Goal: Task Accomplishment & Management: Complete application form

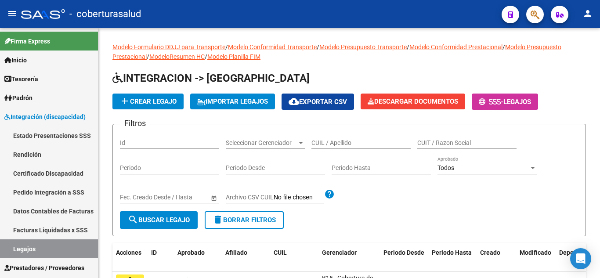
scroll to position [37, 0]
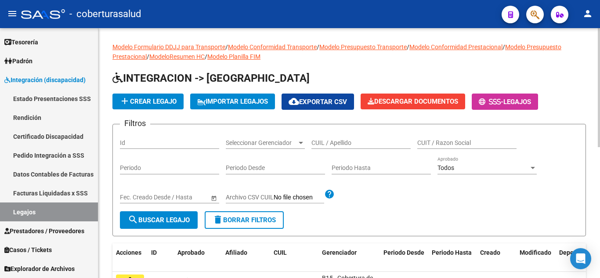
click at [353, 137] on div "CUIL / Apellido" at bounding box center [361, 140] width 99 height 18
paste input "20553129142"
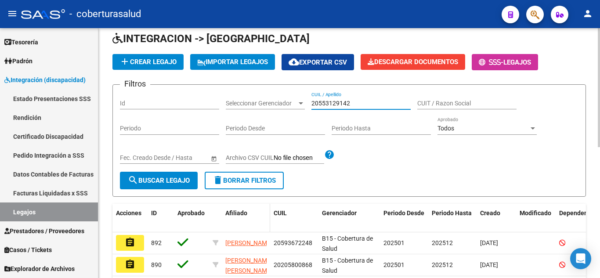
scroll to position [88, 0]
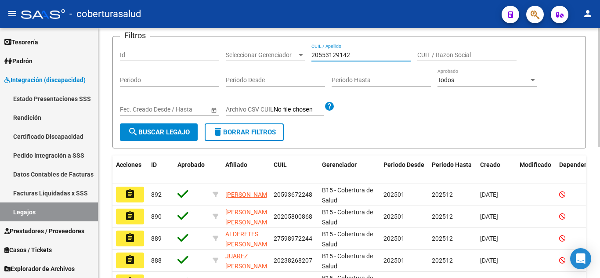
type input "20553129142"
click at [173, 132] on span "search Buscar Legajo" at bounding box center [159, 132] width 62 height 8
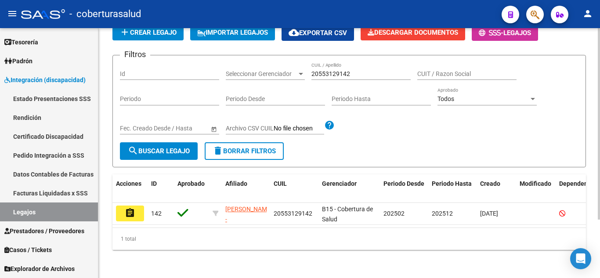
scroll to position [76, 0]
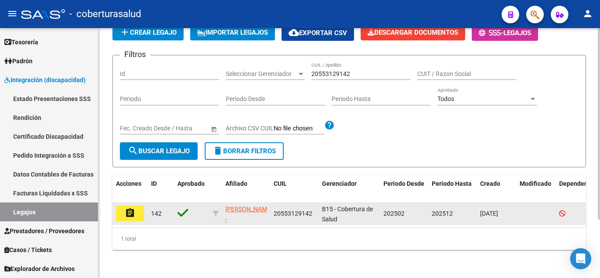
click at [135, 208] on mat-icon "assignment" at bounding box center [130, 213] width 11 height 11
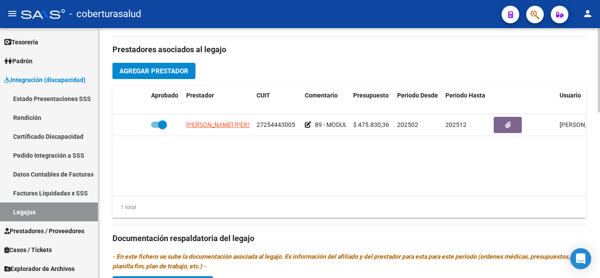
type input "[PERSON_NAME]"
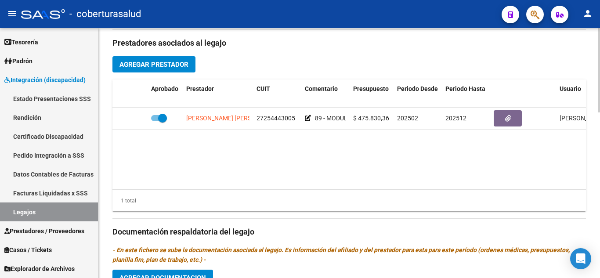
scroll to position [490, 0]
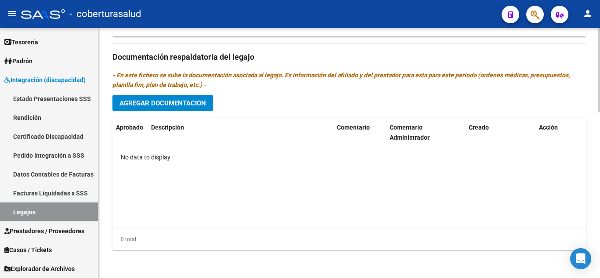
click at [182, 100] on span "Agregar Documentacion" at bounding box center [163, 103] width 87 height 8
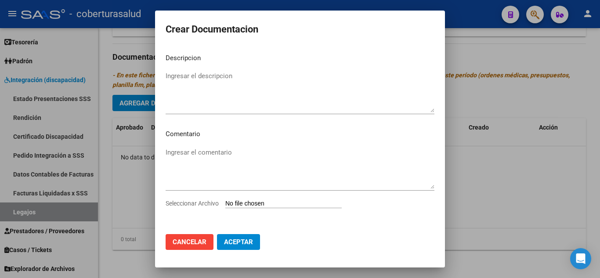
click at [281, 202] on input "Seleccionar Archivo" at bounding box center [284, 204] width 116 height 8
type input "C:\fakepath\1-CUD.pdf"
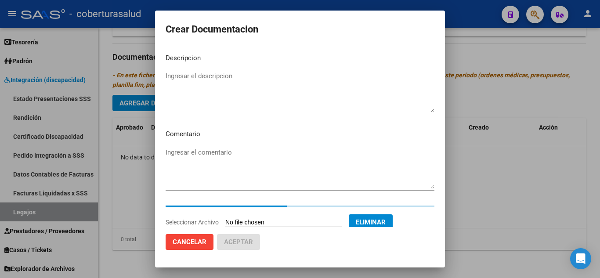
click at [215, 87] on textarea "Ingresar el descripcion" at bounding box center [300, 91] width 269 height 41
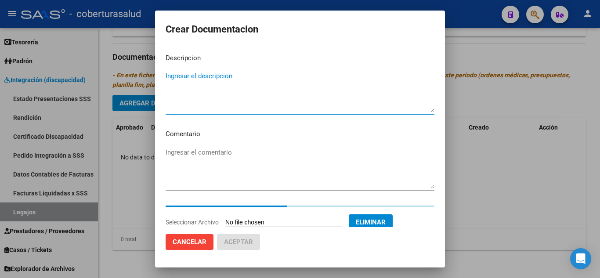
paste textarea "1-CUD"
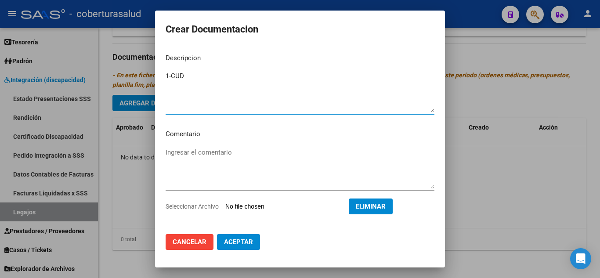
click at [171, 73] on textarea "1-CUD" at bounding box center [300, 91] width 269 height 41
type textarea "1- CUD"
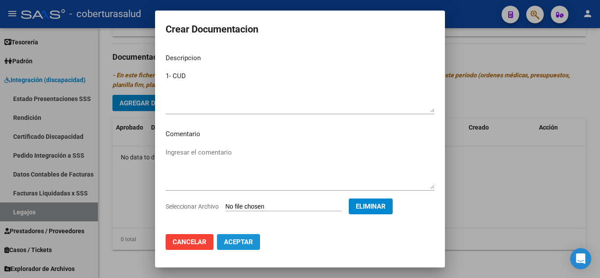
click at [234, 243] on span "Aceptar" at bounding box center [238, 242] width 29 height 8
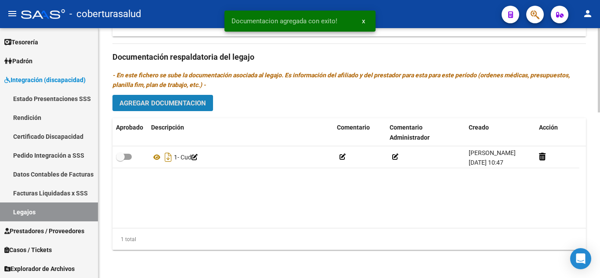
click at [165, 103] on span "Agregar Documentacion" at bounding box center [163, 103] width 87 height 8
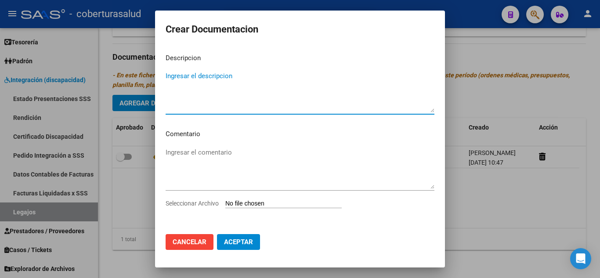
click at [248, 204] on input "Seleccionar Archivo" at bounding box center [284, 204] width 116 height 8
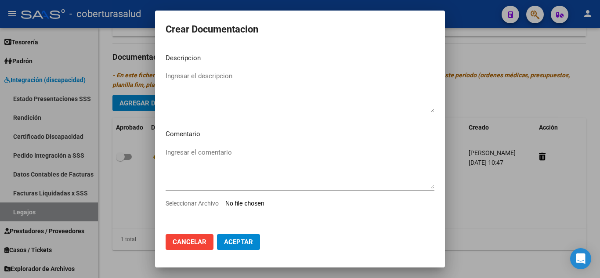
type input "C:\fakepath\2-FORMULARIOS.pdf"
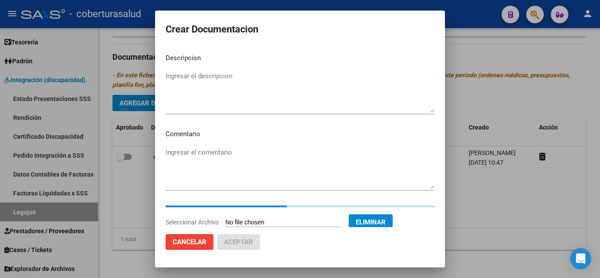
click at [194, 95] on textarea "Ingresar el descripcion" at bounding box center [300, 91] width 269 height 41
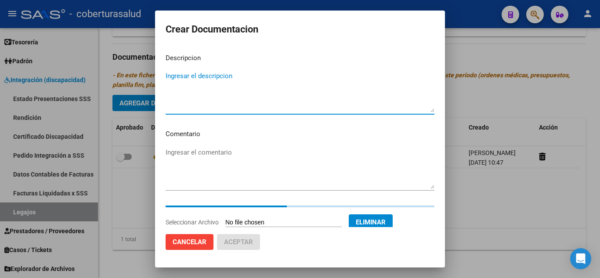
paste textarea "2-FORMULARIOS"
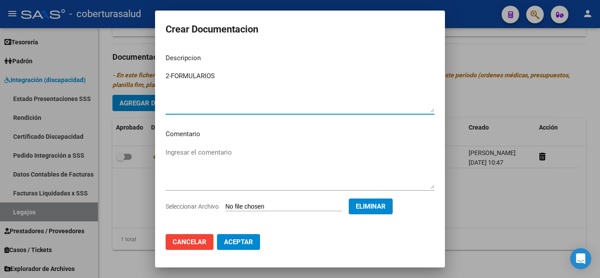
click at [171, 75] on textarea "2-FORMULARIOS" at bounding box center [300, 91] width 269 height 41
type textarea "2- FORMULARIOS"
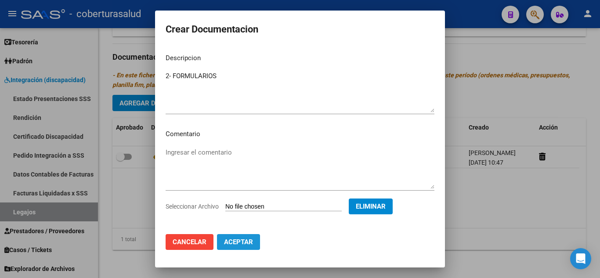
click at [254, 243] on button "Aceptar" at bounding box center [238, 242] width 43 height 16
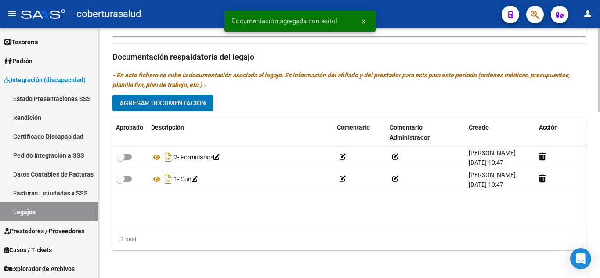
click at [184, 106] on span "Agregar Documentacion" at bounding box center [163, 103] width 87 height 8
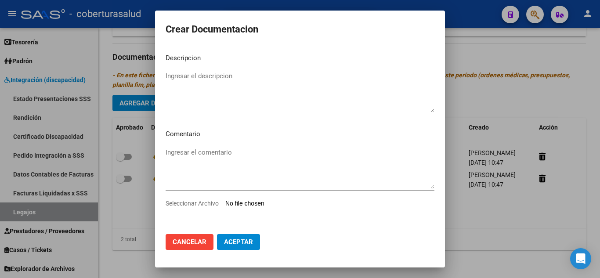
click at [247, 203] on input "Seleccionar Archivo" at bounding box center [284, 204] width 116 height 8
type input "C:\fakepath\3-MODULO DE APOYO A LA INTEGRACION ESCOLAR.pdf"
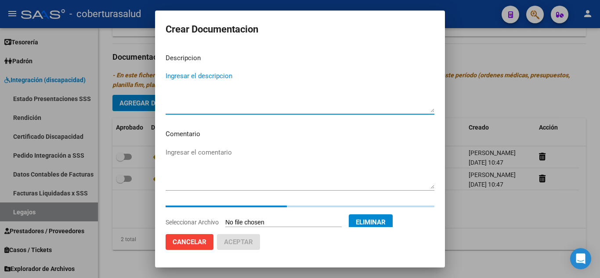
click at [243, 95] on textarea "Ingresar el descripcion" at bounding box center [300, 91] width 269 height 41
paste textarea "3-MODULO DE APOYO A LA INTEGRACION ESCOLAR"
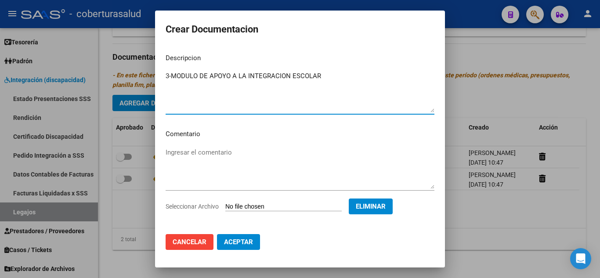
click at [172, 75] on textarea "3-MODULO DE APOYO A LA INTEGRACION ESCOLAR" at bounding box center [300, 91] width 269 height 41
type textarea "3- MODULO DE APOYO A LA INTEGRACION ESCOLAR"
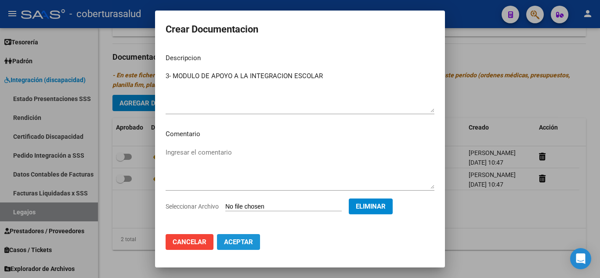
click at [254, 244] on button "Aceptar" at bounding box center [238, 242] width 43 height 16
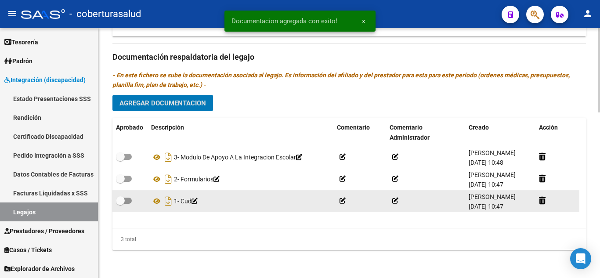
click at [123, 197] on span at bounding box center [120, 200] width 9 height 9
click at [120, 204] on input "checkbox" at bounding box center [120, 204] width 0 height 0
checkbox input "true"
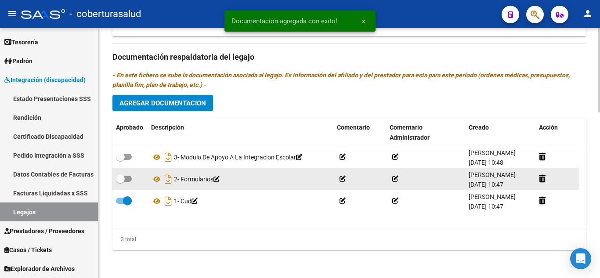
click at [127, 177] on span at bounding box center [124, 179] width 16 height 6
click at [120, 182] on input "checkbox" at bounding box center [120, 182] width 0 height 0
checkbox input "true"
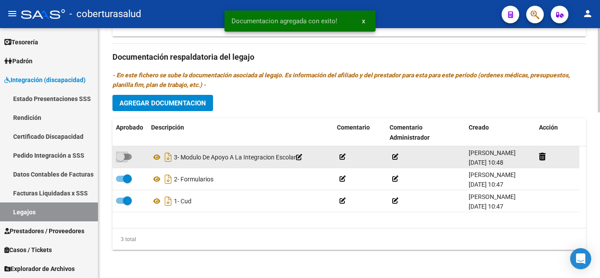
click at [122, 159] on span at bounding box center [120, 157] width 9 height 9
click at [120, 160] on input "checkbox" at bounding box center [120, 160] width 0 height 0
checkbox input "true"
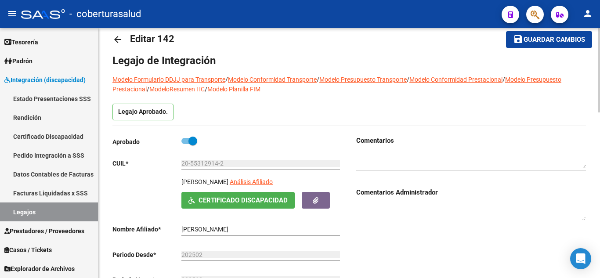
scroll to position [0, 0]
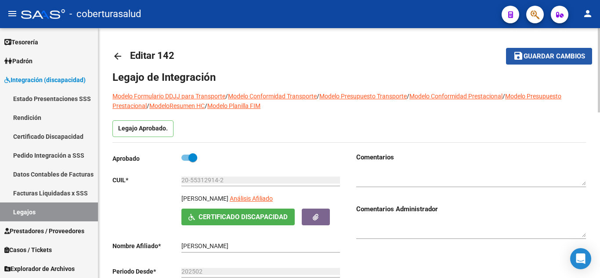
click at [558, 58] on span "Guardar cambios" at bounding box center [555, 57] width 62 height 8
click at [545, 55] on span "Guardar cambios" at bounding box center [555, 57] width 62 height 8
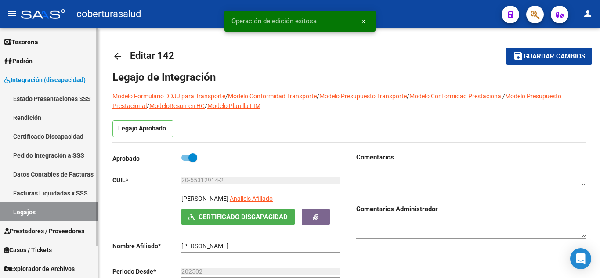
click at [42, 210] on link "Legajos" at bounding box center [49, 212] width 98 height 19
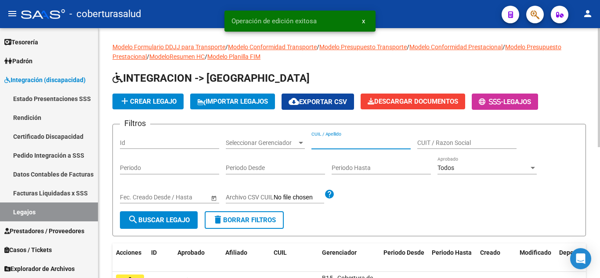
click at [327, 142] on input "CUIL / Apellido" at bounding box center [361, 142] width 99 height 7
paste input "20551376916"
type input "20551376916"
click at [146, 220] on span "search Buscar Legajo" at bounding box center [159, 220] width 62 height 8
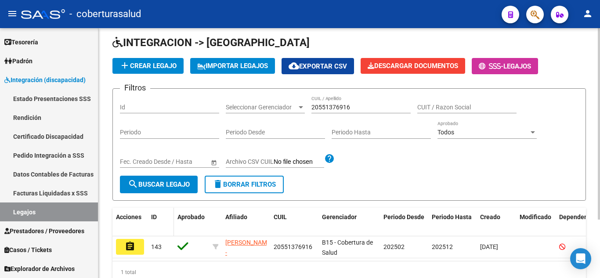
scroll to position [76, 0]
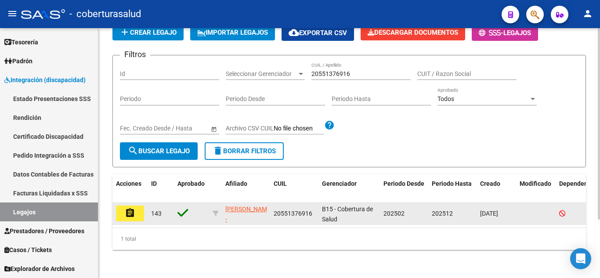
click at [134, 208] on mat-icon "assignment" at bounding box center [130, 213] width 11 height 11
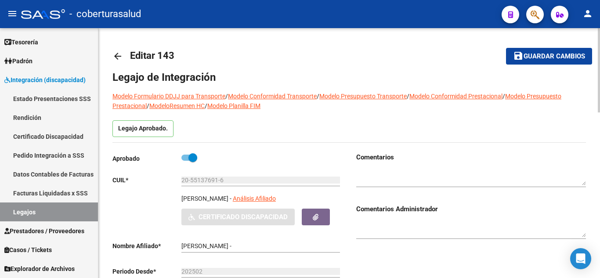
type input "[PERSON_NAME] [PERSON_NAME]"
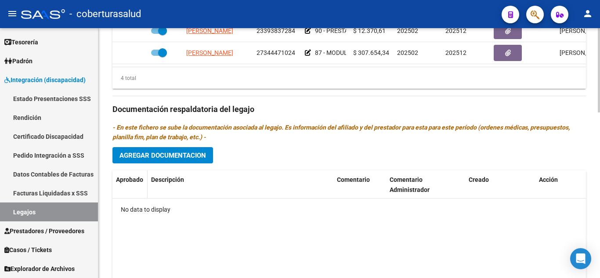
scroll to position [440, 0]
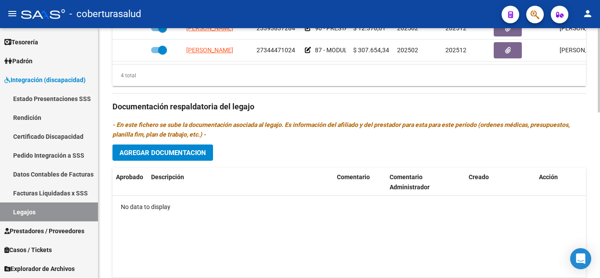
click at [179, 142] on div "Prestadores asociados al legajo Agregar Prestador Aprobado Prestador CUIT Comen…" at bounding box center [350, 106] width 474 height 402
click at [180, 151] on span "Agregar Documentacion" at bounding box center [163, 153] width 87 height 8
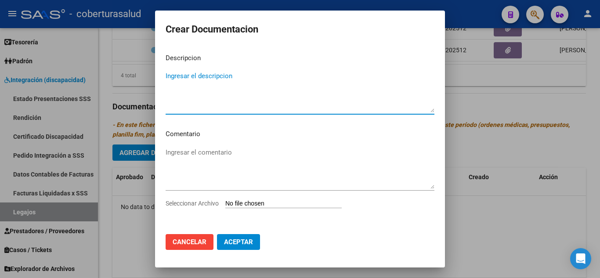
click at [273, 200] on input "Seleccionar Archivo" at bounding box center [284, 204] width 116 height 8
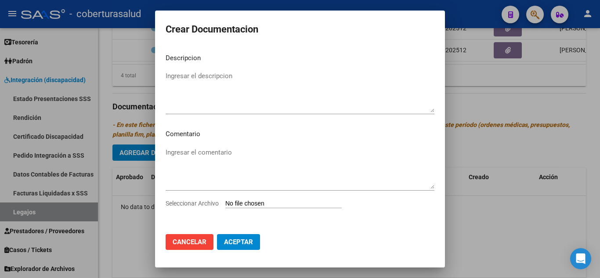
type input "C:\fakepath\1-CUD.pdf"
click at [193, 80] on textarea "Ingresar el descripcion" at bounding box center [300, 91] width 269 height 41
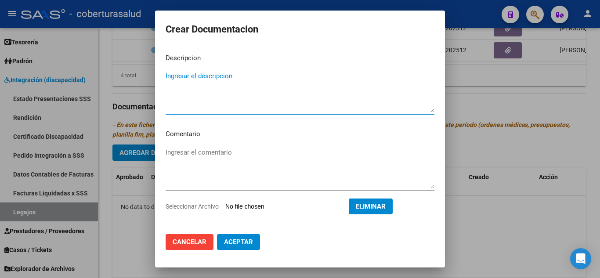
paste textarea "1-CUD"
click at [170, 74] on textarea "1-CUD" at bounding box center [300, 91] width 269 height 41
type textarea "1- CUD"
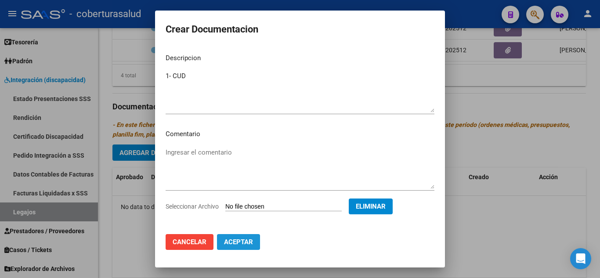
click at [247, 240] on span "Aceptar" at bounding box center [238, 242] width 29 height 8
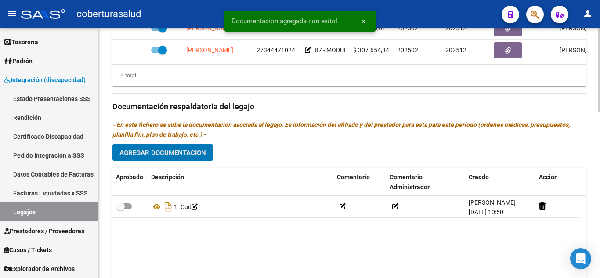
click at [193, 155] on span "Agregar Documentacion" at bounding box center [163, 153] width 87 height 8
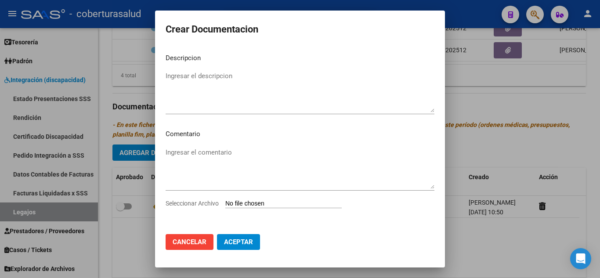
click at [255, 204] on input "Seleccionar Archivo" at bounding box center [284, 204] width 116 height 8
type input "C:\fakepath\2-FORMULARIOS.pdf"
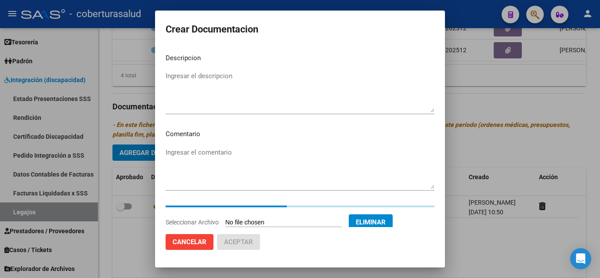
click at [220, 83] on textarea "Ingresar el descripcion" at bounding box center [300, 91] width 269 height 41
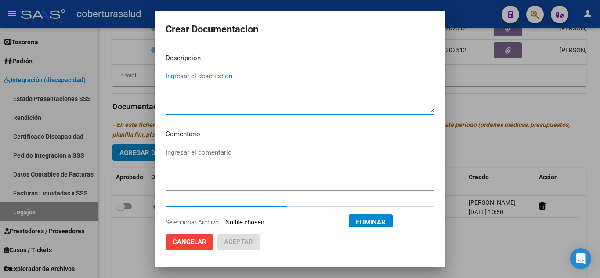
paste textarea "2-FORMULARIOS"
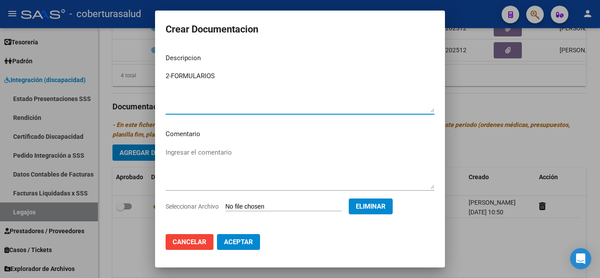
click at [173, 73] on textarea "2-FORMULARIOS" at bounding box center [300, 91] width 269 height 41
type textarea "2- FORMULARIOS"
click at [239, 241] on span "Aceptar" at bounding box center [238, 242] width 29 height 8
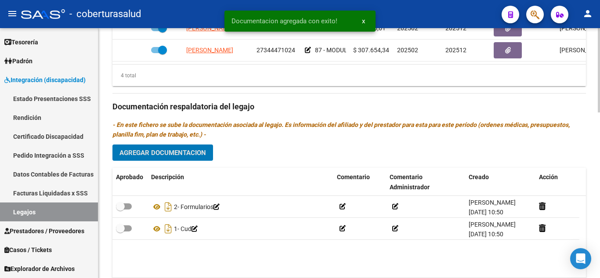
click at [177, 153] on span "Agregar Documentacion" at bounding box center [163, 153] width 87 height 8
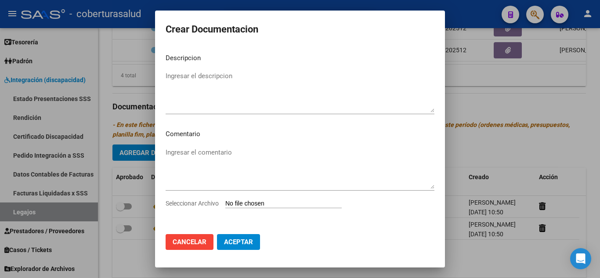
click at [240, 197] on div "Ingresar el comentario" at bounding box center [300, 172] width 269 height 53
click at [239, 201] on input "Seleccionar Archivo" at bounding box center [284, 204] width 116 height 8
click at [264, 198] on div "Ingresar el comentario" at bounding box center [300, 172] width 269 height 53
click at [266, 204] on input "Seleccionar Archivo" at bounding box center [284, 204] width 116 height 8
type input "C:\fakepath\3-PRESTACION DE APOYO EN FONOAUDIOLOGIA.pdf"
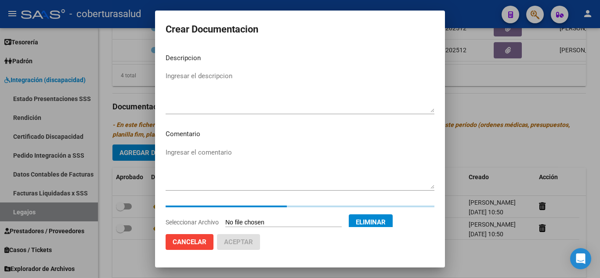
click at [236, 78] on textarea "Ingresar el descripcion" at bounding box center [300, 91] width 269 height 41
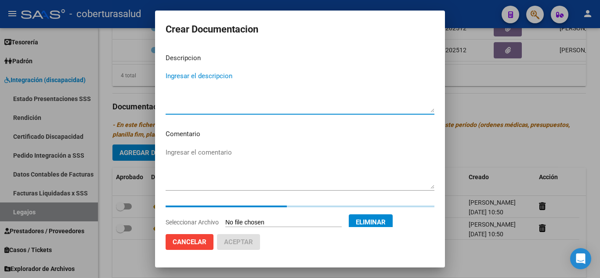
paste textarea "3-PRESTACION DE APOYO EN FONOAUDIOLOGIA"
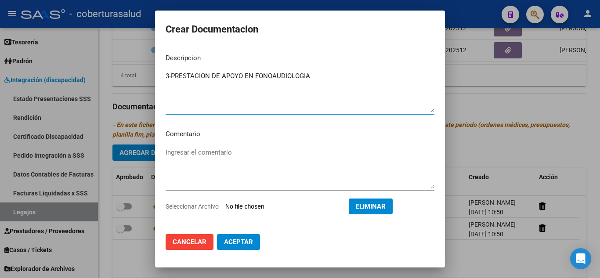
click at [171, 75] on textarea "3-PRESTACION DE APOYO EN FONOAUDIOLOGIA" at bounding box center [300, 91] width 269 height 41
type textarea "3- PRESTACION DE APOYO EN FONOAUDIOLOGIA"
click at [248, 239] on span "Aceptar" at bounding box center [238, 242] width 29 height 8
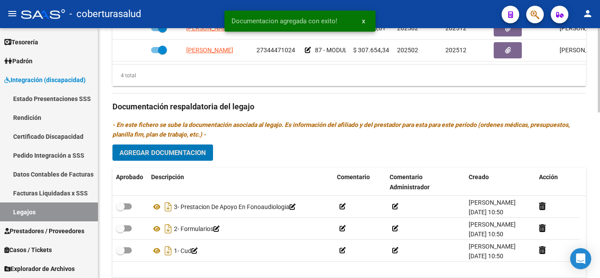
click at [182, 154] on span "Agregar Documentacion" at bounding box center [163, 153] width 87 height 8
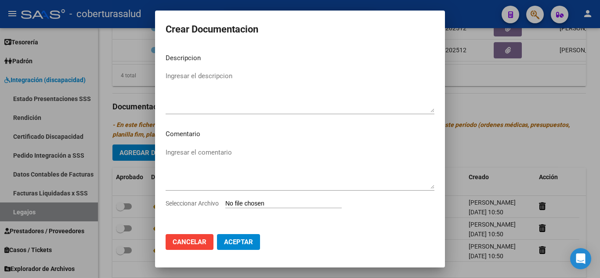
click at [275, 201] on input "Seleccionar Archivo" at bounding box center [284, 204] width 116 height 8
type input "C:\fakepath\4-PRESTACION DE APOYO EN PSICOPEDAGOGIA.pdf"
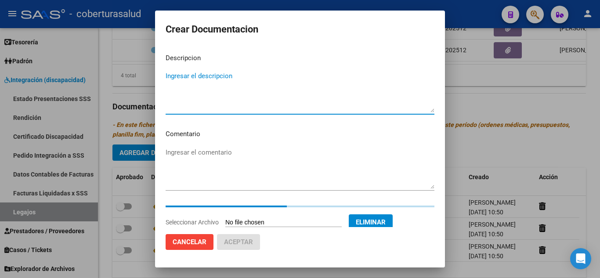
click at [233, 88] on textarea "Ingresar el descripcion" at bounding box center [300, 91] width 269 height 41
paste textarea "4-PRESTACION DE APOYO EN PSICOPEDAGOGIA"
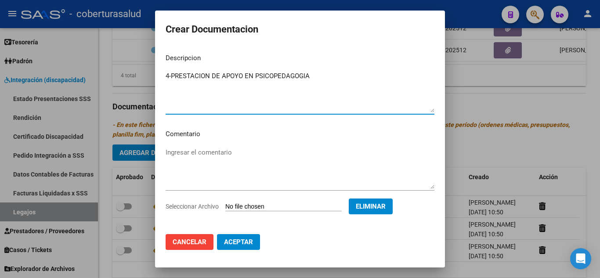
click at [171, 75] on textarea "4-PRESTACION DE APOYO EN PSICOPEDAGOGIA" at bounding box center [300, 91] width 269 height 41
type textarea "4- PRESTACION DE APOYO EN PSICOPEDAGOGIA"
click at [246, 245] on span "Aceptar" at bounding box center [238, 242] width 29 height 8
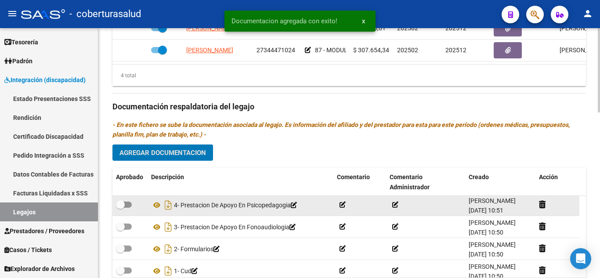
scroll to position [0, 0]
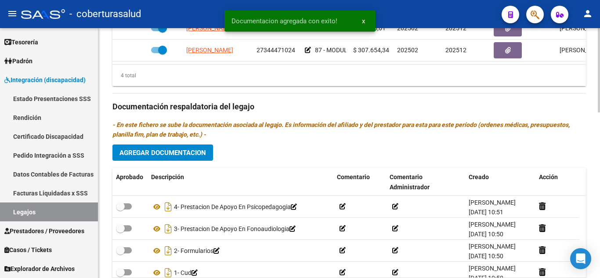
click at [167, 144] on div "Prestadores asociados al legajo Agregar Prestador Aprobado Prestador CUIT Comen…" at bounding box center [350, 106] width 474 height 402
click at [171, 154] on span "Agregar Documentacion" at bounding box center [163, 153] width 87 height 8
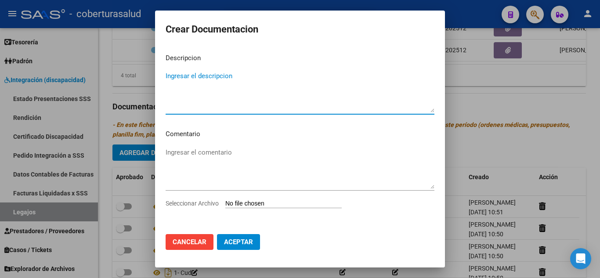
click at [213, 107] on textarea "Ingresar el descripcion" at bounding box center [300, 91] width 269 height 41
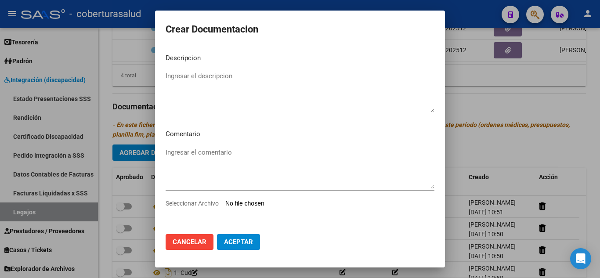
click at [269, 204] on input "Seleccionar Archivo" at bounding box center [284, 204] width 116 height 8
type input "C:\fakepath\5-PRESTACION DE APOYO EN PSICOLOGIA.pdf"
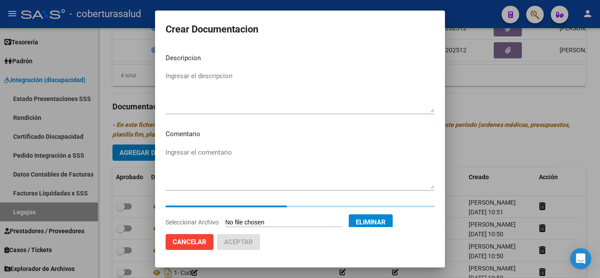
click at [230, 84] on textarea "Ingresar el descripcion" at bounding box center [300, 91] width 269 height 41
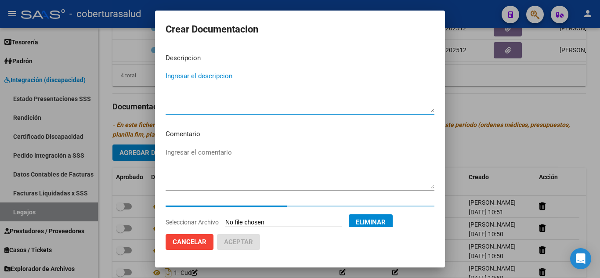
paste textarea "5-PRESTACION DE APOYO EN PSICOLOGIA"
click at [171, 75] on textarea "5-PRESTACION DE APOYO EN PSICOLOGIA" at bounding box center [300, 91] width 269 height 41
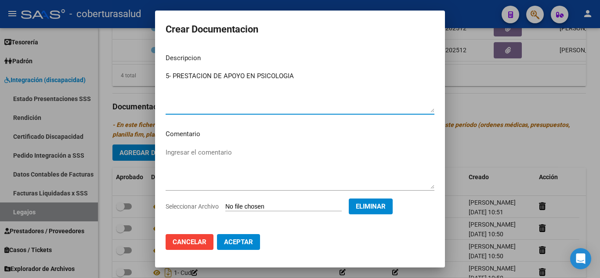
type textarea "5- PRESTACION DE APOYO EN PSICOLOGIA"
click at [243, 242] on span "Aceptar" at bounding box center [238, 242] width 29 height 8
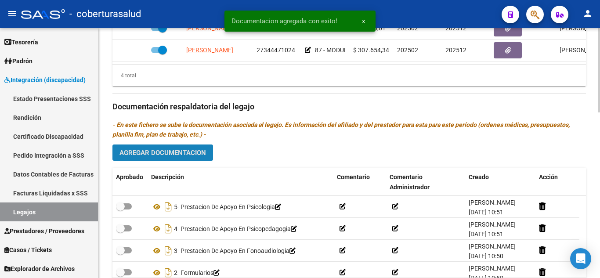
click at [188, 152] on span "Agregar Documentacion" at bounding box center [163, 153] width 87 height 8
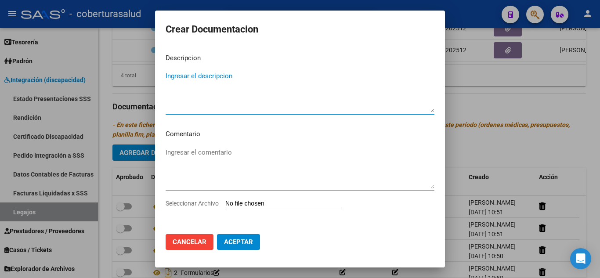
click at [277, 203] on input "Seleccionar Archivo" at bounding box center [284, 204] width 116 height 8
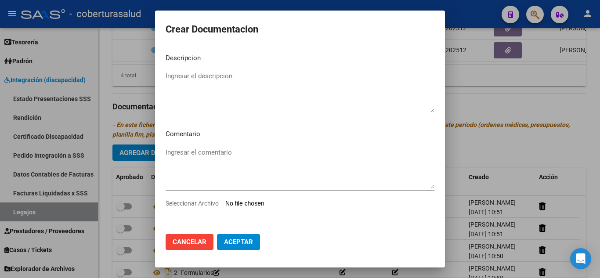
type input "C:\fakepath\6-MODULO MAESTRA DE APOYO.pdf"
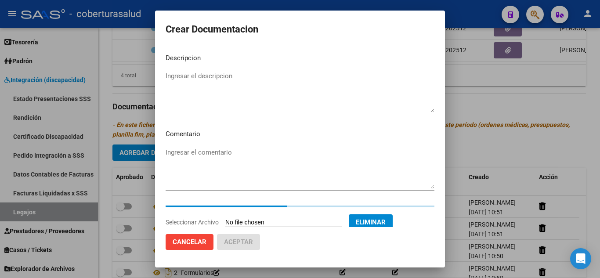
click at [251, 70] on div "Ingresar el descripcion" at bounding box center [300, 91] width 269 height 45
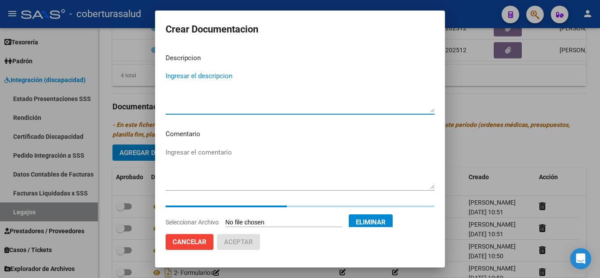
paste textarea "6-MODULO MAESTRA DE APOYO"
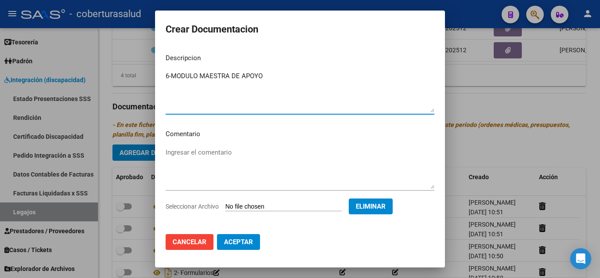
click at [174, 76] on textarea "6-MODULO MAESTRA DE APOYO" at bounding box center [300, 91] width 269 height 41
type textarea "6- MODULO MAESTRA DE APOYO"
click at [243, 244] on span "Aceptar" at bounding box center [238, 242] width 29 height 8
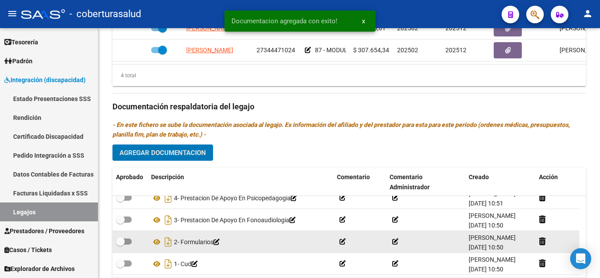
scroll to position [490, 0]
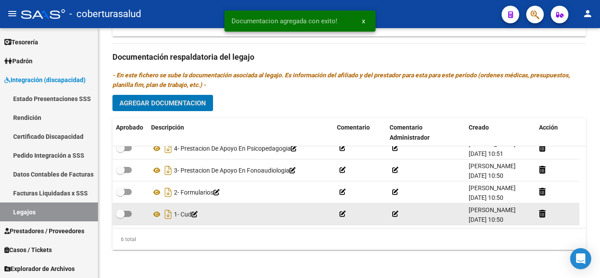
click at [124, 214] on span at bounding box center [120, 214] width 9 height 9
click at [120, 217] on input "checkbox" at bounding box center [120, 217] width 0 height 0
checkbox input "true"
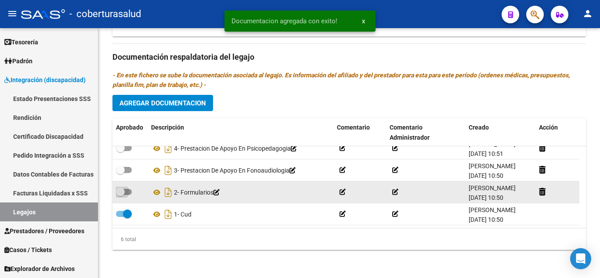
click at [124, 191] on span at bounding box center [120, 192] width 9 height 9
click at [120, 195] on input "checkbox" at bounding box center [120, 195] width 0 height 0
checkbox input "true"
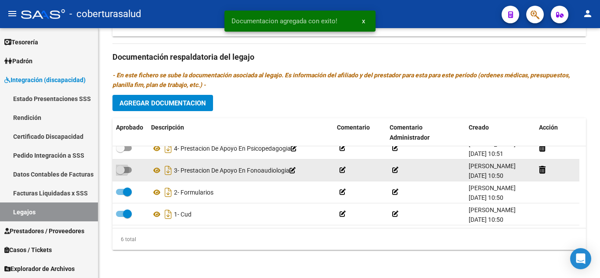
click at [127, 170] on span at bounding box center [124, 170] width 16 height 6
click at [120, 173] on input "checkbox" at bounding box center [120, 173] width 0 height 0
checkbox input "true"
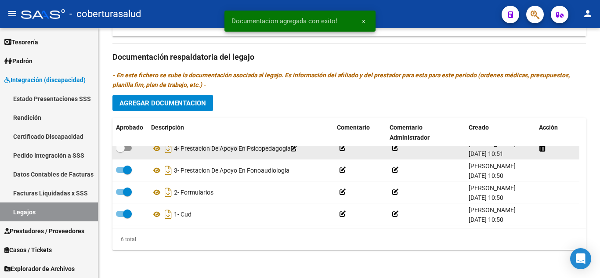
click at [123, 148] on span at bounding box center [120, 148] width 9 height 9
click at [120, 151] on input "checkbox" at bounding box center [120, 151] width 0 height 0
checkbox input "true"
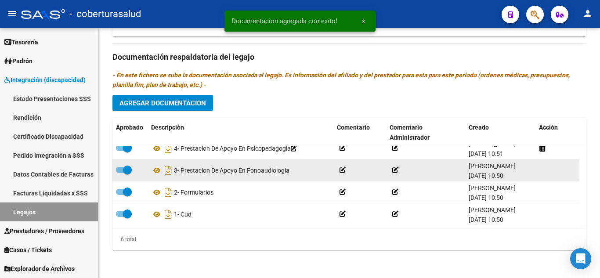
scroll to position [9, 0]
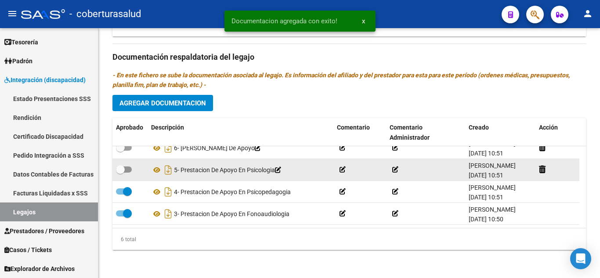
click at [125, 171] on span at bounding box center [124, 170] width 16 height 6
click at [120, 173] on input "checkbox" at bounding box center [120, 173] width 0 height 0
checkbox input "true"
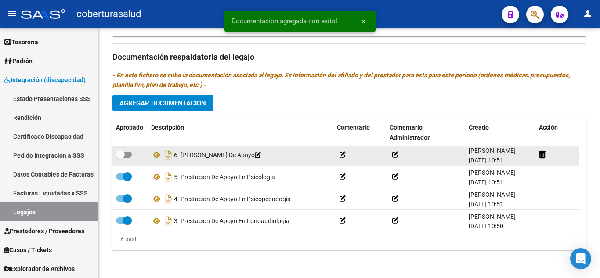
scroll to position [0, 0]
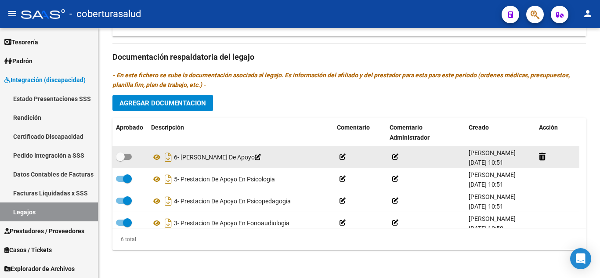
click at [128, 155] on span at bounding box center [124, 157] width 16 height 6
click at [120, 160] on input "checkbox" at bounding box center [120, 160] width 0 height 0
checkbox input "true"
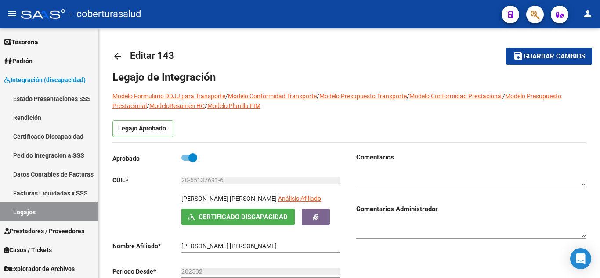
click at [549, 56] on span "Guardar cambios" at bounding box center [555, 57] width 62 height 8
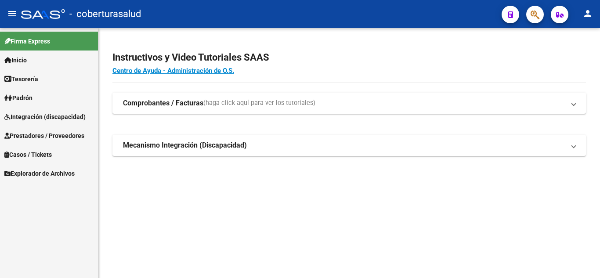
click at [51, 117] on span "Integración (discapacidad)" at bounding box center [44, 117] width 81 height 10
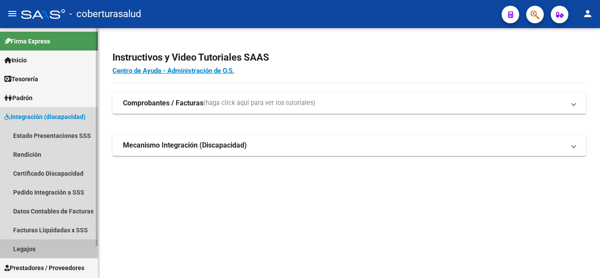
click at [30, 250] on link "Legajos" at bounding box center [49, 249] width 98 height 19
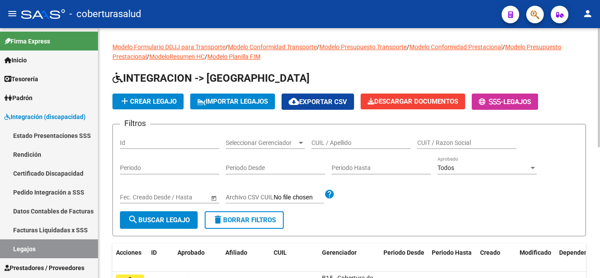
click at [329, 141] on input "CUIL / Apellido" at bounding box center [361, 142] width 99 height 7
paste input "20547078986"
type input "20547078986"
click at [178, 216] on span "search Buscar Legajo" at bounding box center [159, 220] width 62 height 8
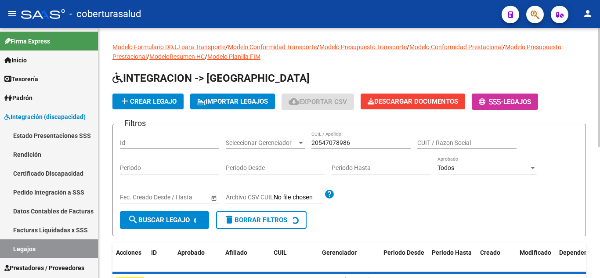
scroll to position [76, 0]
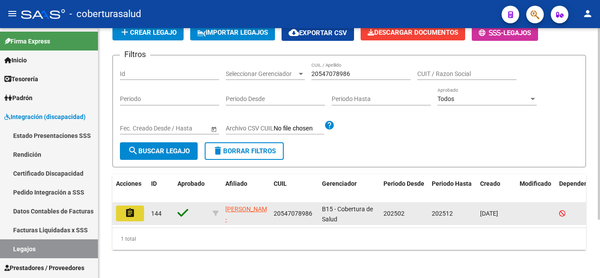
click at [125, 208] on mat-icon "assignment" at bounding box center [130, 213] width 11 height 11
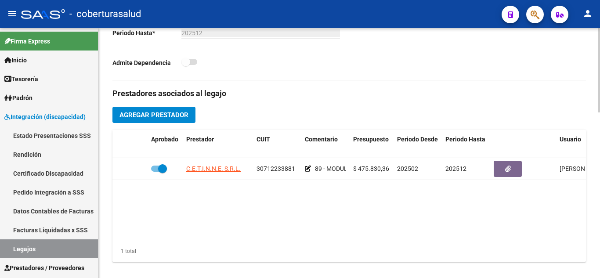
type input "SANCHEZ BAYRON TIZIANO"
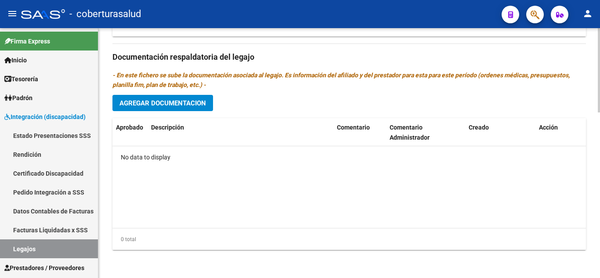
scroll to position [490, 0]
click at [177, 102] on span "Agregar Documentacion" at bounding box center [163, 103] width 87 height 8
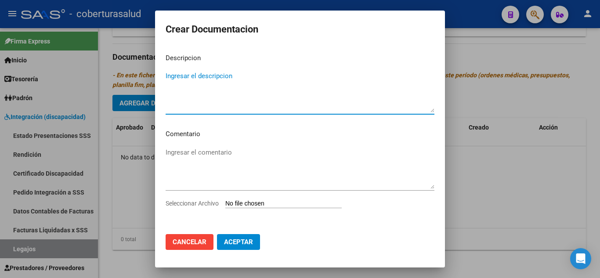
click at [276, 204] on input "Seleccionar Archivo" at bounding box center [284, 204] width 116 height 8
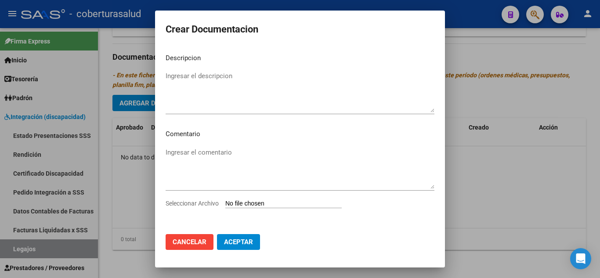
type input "C:\fakepath\1- CUD.pdf"
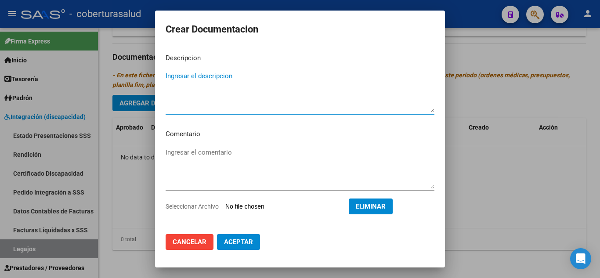
click at [184, 100] on textarea "Ingresar el descripcion" at bounding box center [300, 91] width 269 height 41
type textarea "1- CUD"
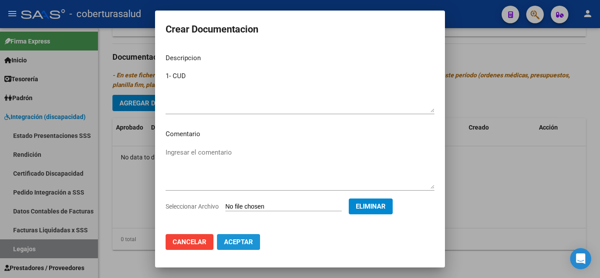
click at [253, 247] on button "Aceptar" at bounding box center [238, 242] width 43 height 16
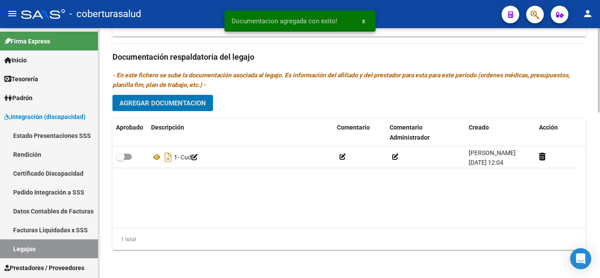
click at [167, 105] on span "Agregar Documentacion" at bounding box center [163, 103] width 87 height 8
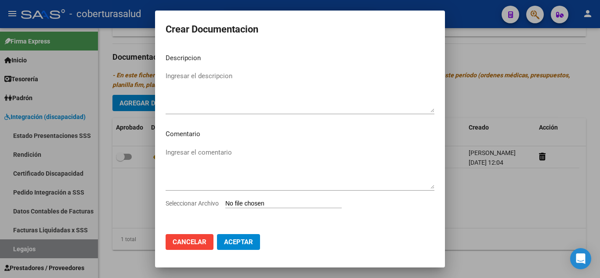
click at [271, 205] on input "Seleccionar Archivo" at bounding box center [284, 204] width 116 height 8
type input "C:\fakepath\2- FORMULARIOS.pdf"
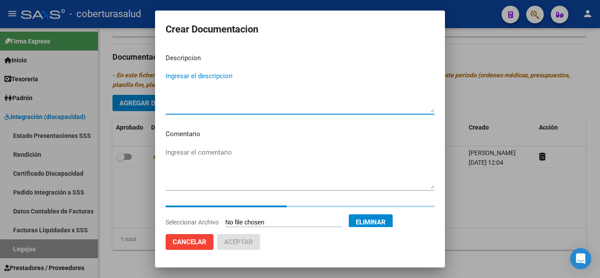
click at [293, 104] on textarea "Ingresar el descripcion" at bounding box center [300, 91] width 269 height 41
paste textarea "2- FORMULARIOS"
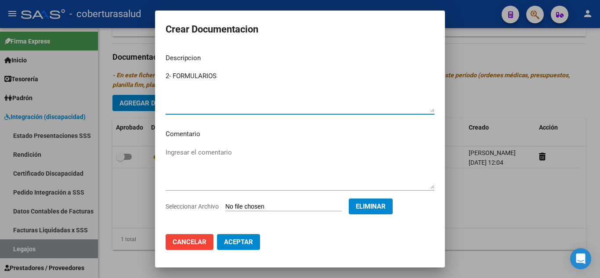
type textarea "2- FORMULARIOS"
click at [253, 239] on span "Aceptar" at bounding box center [238, 242] width 29 height 8
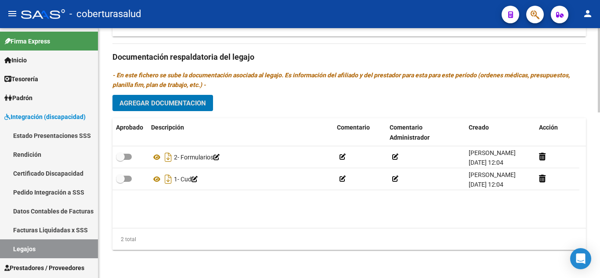
click at [201, 105] on span "Agregar Documentacion" at bounding box center [163, 103] width 87 height 8
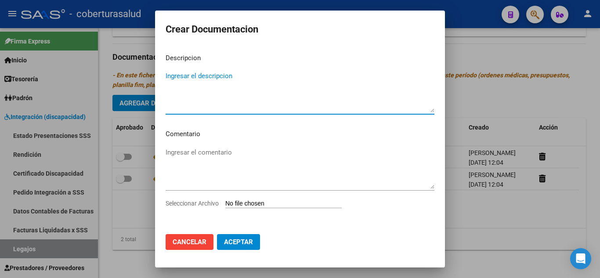
click at [264, 201] on input "Seleccionar Archivo" at bounding box center [284, 204] width 116 height 8
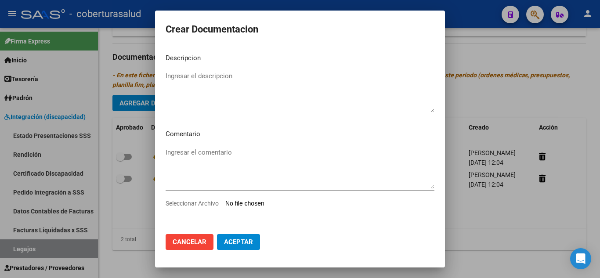
type input "C:\fakepath\3- MODULO DE APOYO A LA INTEGRACION ESCOLAR.pdf"
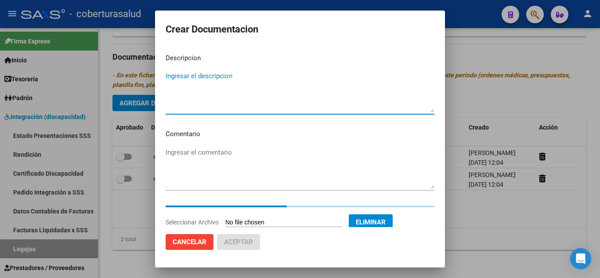
click at [214, 94] on textarea "Ingresar el descripcion" at bounding box center [300, 91] width 269 height 41
paste textarea "3- MODULO DE APOYO A LA INTEGRACION ESCOLAR"
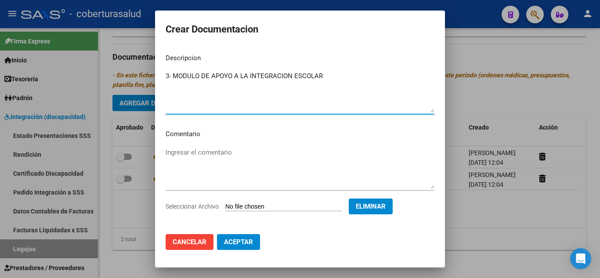
type textarea "3- MODULO DE APOYO A LA INTEGRACION ESCOLAR"
click at [252, 241] on span "Aceptar" at bounding box center [238, 242] width 29 height 8
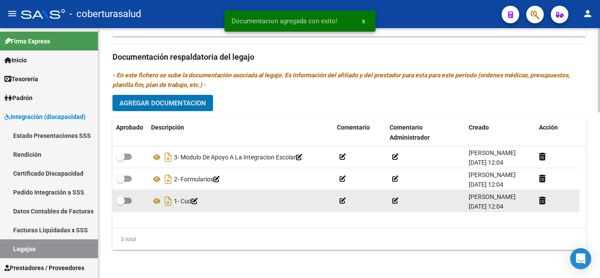
click at [130, 196] on label at bounding box center [124, 201] width 16 height 11
click at [120, 204] on input "checkbox" at bounding box center [120, 204] width 0 height 0
checkbox input "true"
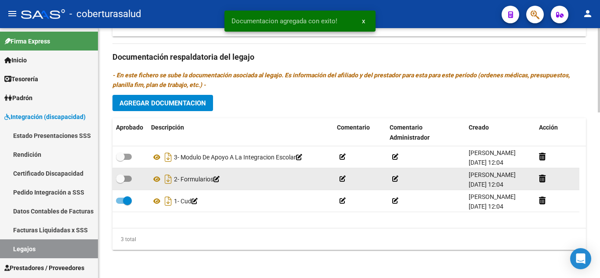
click at [127, 178] on span at bounding box center [124, 179] width 16 height 6
click at [120, 182] on input "checkbox" at bounding box center [120, 182] width 0 height 0
checkbox input "true"
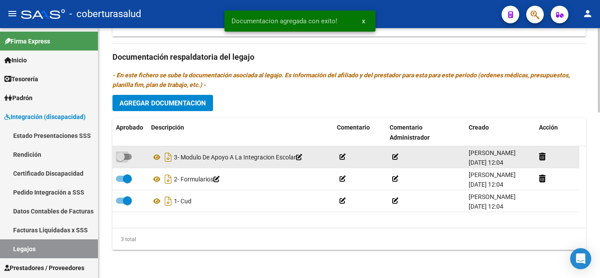
click at [125, 154] on span at bounding box center [124, 157] width 16 height 6
click at [120, 160] on input "checkbox" at bounding box center [120, 160] width 0 height 0
checkbox input "true"
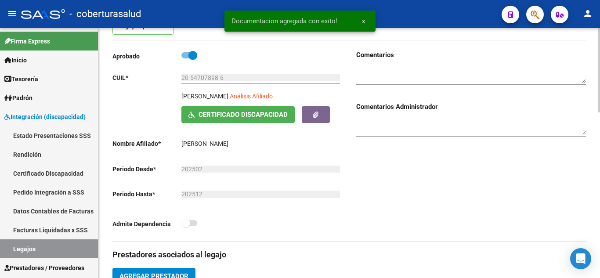
scroll to position [0, 0]
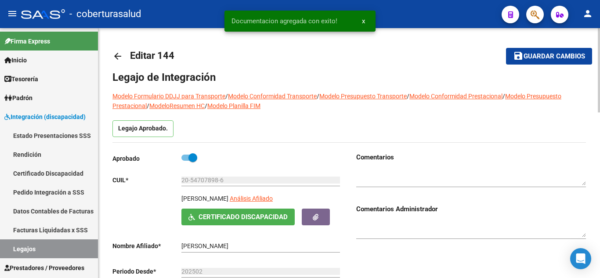
click at [545, 58] on span "Guardar cambios" at bounding box center [555, 57] width 62 height 8
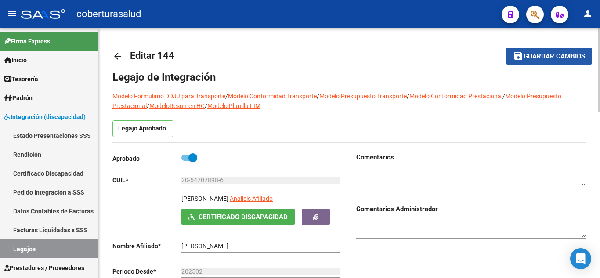
click at [531, 57] on span "Guardar cambios" at bounding box center [555, 57] width 62 height 8
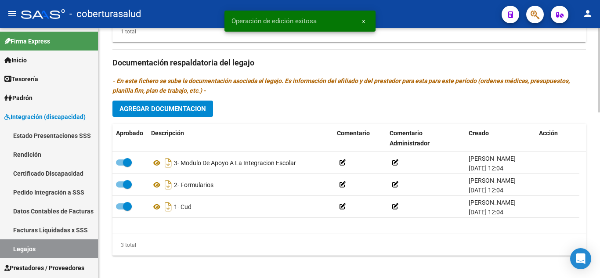
scroll to position [308, 0]
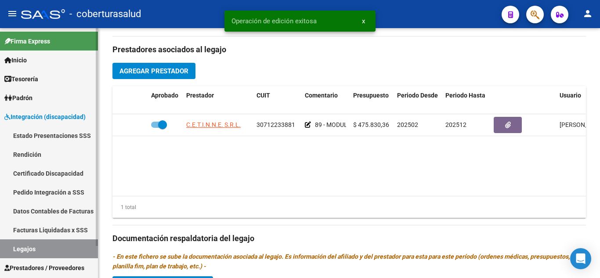
click at [42, 247] on link "Legajos" at bounding box center [49, 249] width 98 height 19
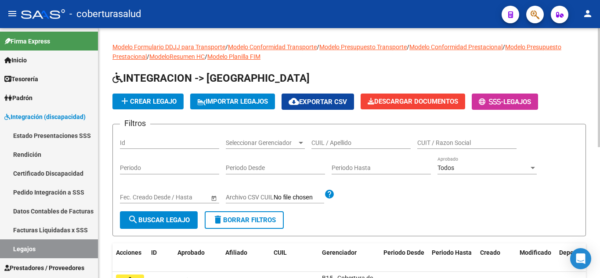
click at [329, 138] on div "CUIL / Apellido" at bounding box center [361, 140] width 99 height 18
paste input "27416493192"
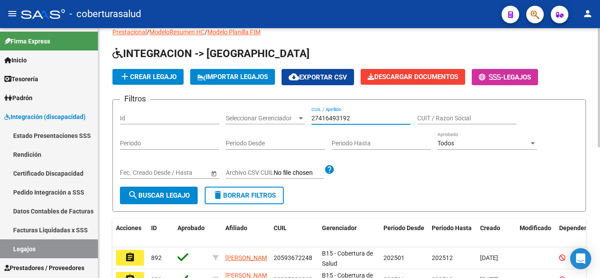
scroll to position [44, 0]
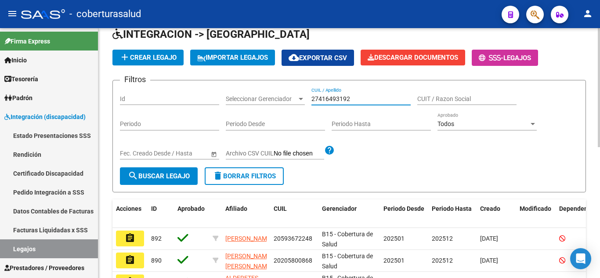
type input "27416493192"
click at [179, 179] on span "search Buscar Legajo" at bounding box center [159, 176] width 62 height 8
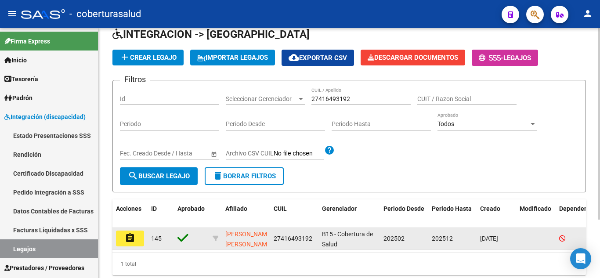
click at [135, 240] on button "assignment" at bounding box center [130, 239] width 28 height 16
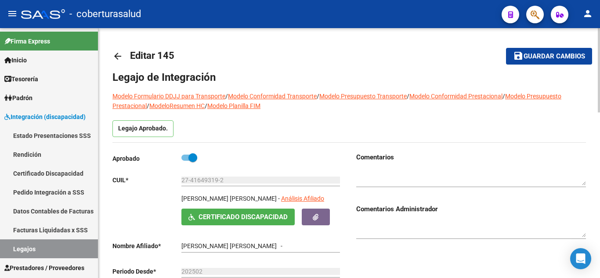
type input "ORTIZ PALACIO MELISSA MARIEL"
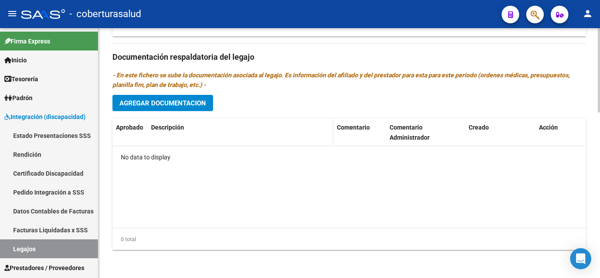
scroll to position [490, 0]
click at [174, 96] on button "Agregar Documentacion" at bounding box center [163, 103] width 101 height 16
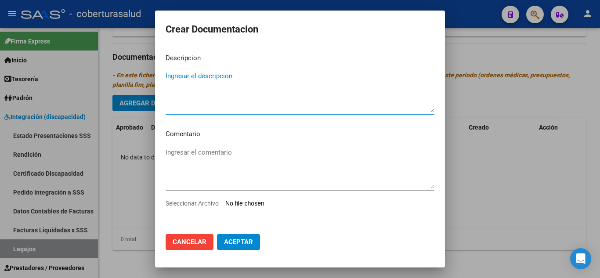
click at [246, 200] on input "Seleccionar Archivo" at bounding box center [284, 204] width 116 height 8
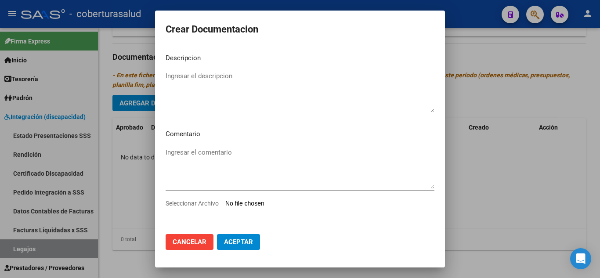
type input "C:\fakepath\1-CUD.pdf"
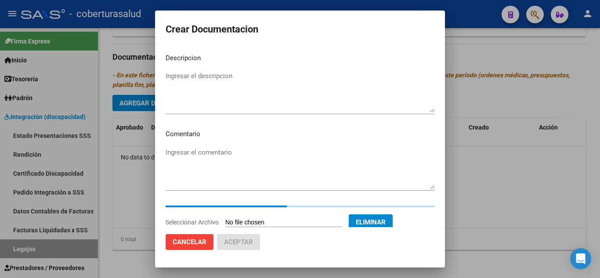
click at [240, 84] on textarea "Ingresar el descripcion" at bounding box center [300, 91] width 269 height 41
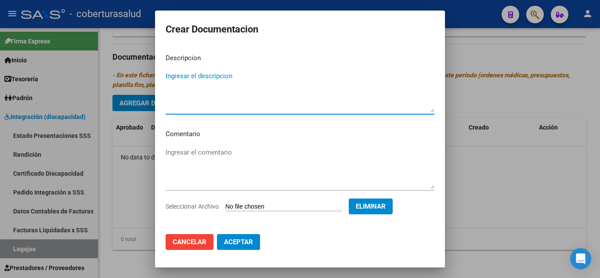
paste textarea "1-CUD"
click at [173, 74] on textarea "1-CUD" at bounding box center [300, 91] width 269 height 41
type textarea "1- CUD"
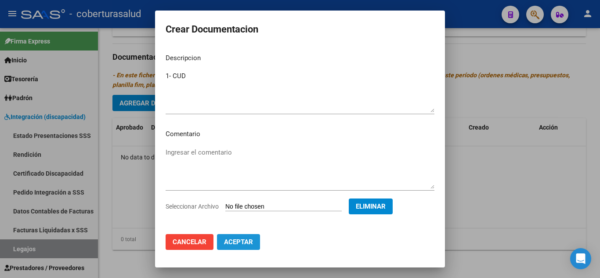
click at [247, 241] on span "Aceptar" at bounding box center [238, 242] width 29 height 8
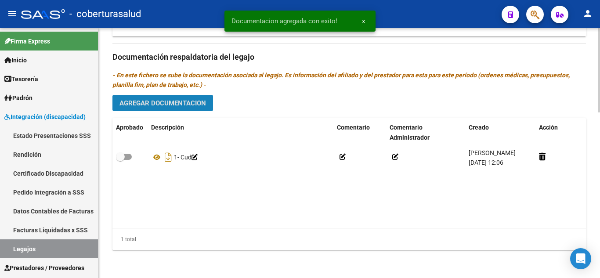
click at [179, 99] on span "Agregar Documentacion" at bounding box center [163, 103] width 87 height 8
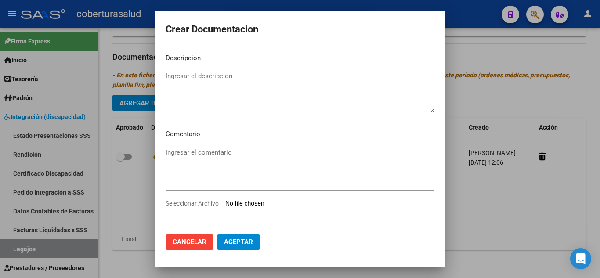
click at [248, 212] on div "Seleccionar Archivo" at bounding box center [300, 207] width 269 height 17
click at [250, 205] on input "Seleccionar Archivo" at bounding box center [284, 204] width 116 height 8
type input "C:\fakepath\2-FORMUILARIOS.pdf"
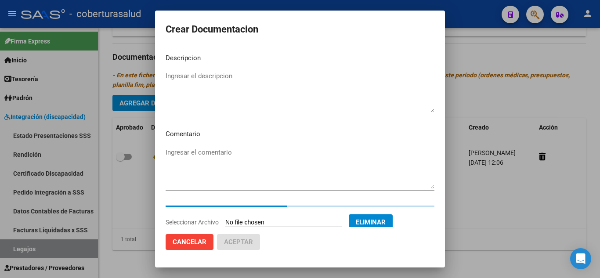
click at [204, 71] on textarea "Ingresar el descripcion" at bounding box center [300, 91] width 269 height 41
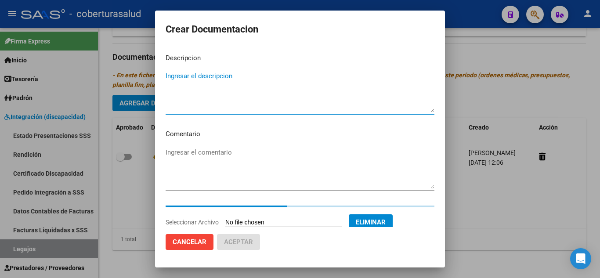
paste textarea "2-FORMUILARIOS"
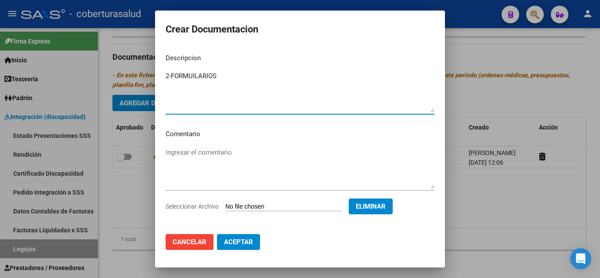
click at [172, 74] on textarea "2-FORMUILARIOS" at bounding box center [300, 91] width 269 height 41
type textarea "2- FORMUILARIOS"
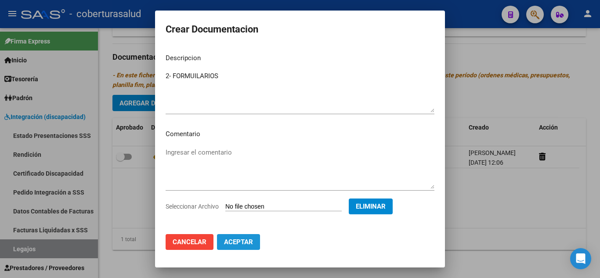
click at [255, 241] on button "Aceptar" at bounding box center [238, 242] width 43 height 16
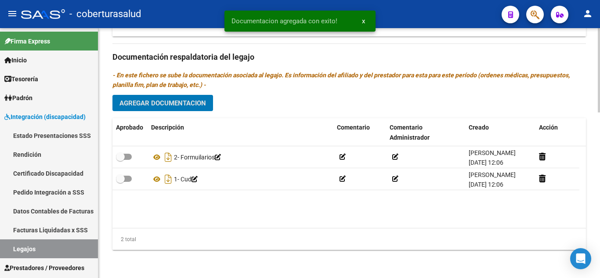
click at [178, 99] on span "Agregar Documentacion" at bounding box center [163, 103] width 87 height 8
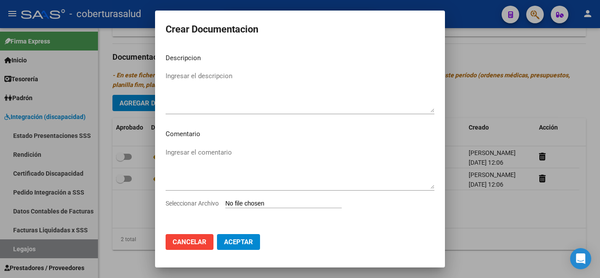
click at [274, 201] on input "Seleccionar Archivo" at bounding box center [284, 204] width 116 height 8
type input "C:\fakepath\3-PRESTACION DE APOYO EN PSICOPEDAGOGIA.pdf"
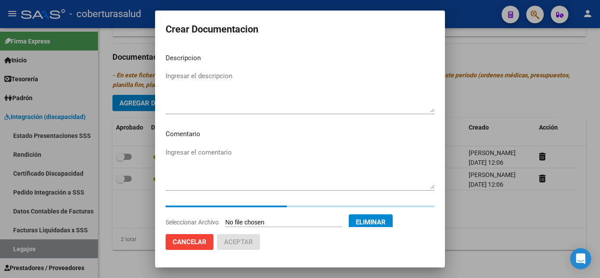
click at [231, 95] on textarea "Ingresar el descripcion" at bounding box center [300, 91] width 269 height 41
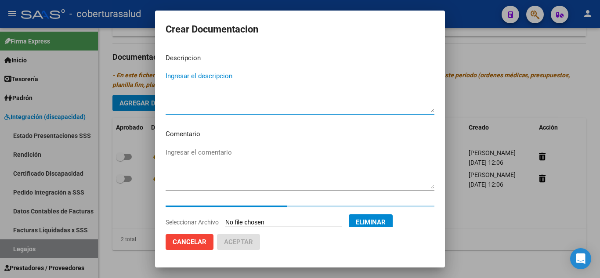
paste textarea "3-PRESTACION DE APOYO EN PSICOPEDAGOGIA"
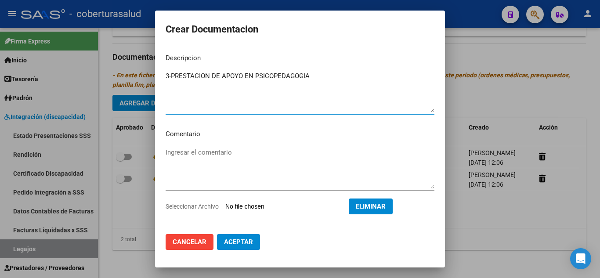
click at [171, 75] on textarea "3-PRESTACION DE APOYO EN PSICOPEDAGOGIA" at bounding box center [300, 91] width 269 height 41
type textarea "3- PRESTACION DE APOYO EN PSICOPEDAGOGIA"
click at [243, 240] on span "Aceptar" at bounding box center [238, 242] width 29 height 8
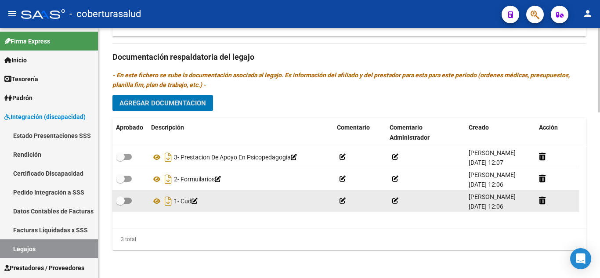
click at [125, 196] on label at bounding box center [124, 201] width 16 height 11
click at [120, 204] on input "checkbox" at bounding box center [120, 204] width 0 height 0
checkbox input "true"
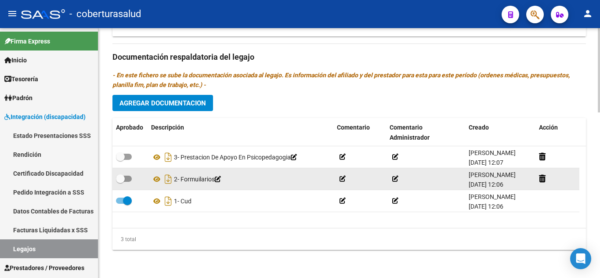
click at [124, 181] on span at bounding box center [120, 179] width 9 height 9
click at [120, 182] on input "checkbox" at bounding box center [120, 182] width 0 height 0
checkbox input "true"
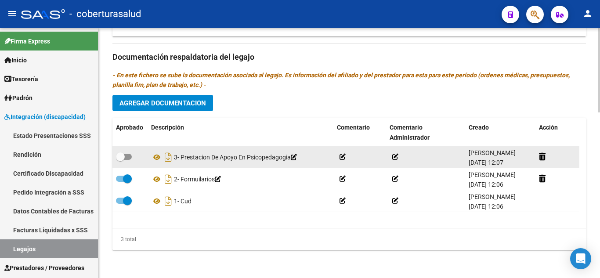
click at [129, 153] on label at bounding box center [124, 157] width 16 height 11
click at [120, 160] on input "checkbox" at bounding box center [120, 160] width 0 height 0
checkbox input "true"
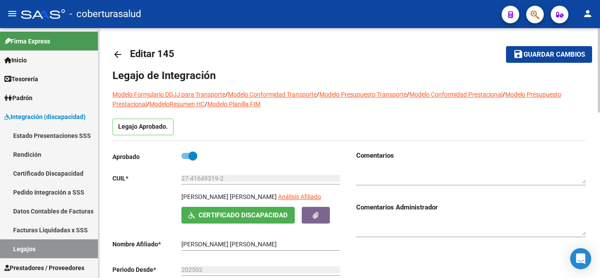
scroll to position [0, 0]
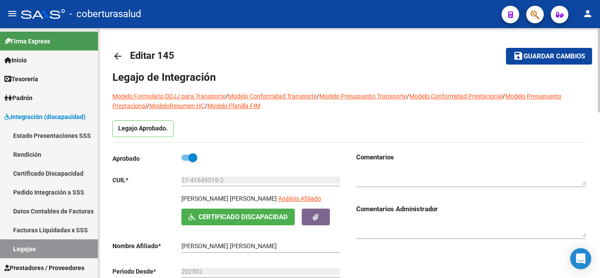
click at [524, 58] on span "Guardar cambios" at bounding box center [555, 57] width 62 height 8
click at [537, 59] on span "Guardar cambios" at bounding box center [555, 57] width 62 height 8
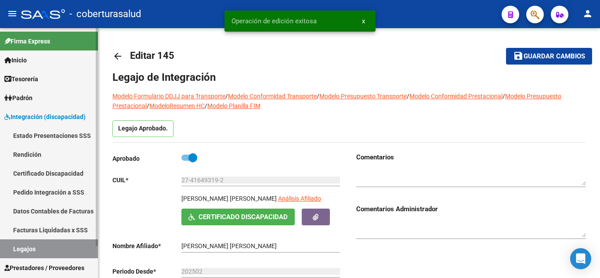
click at [59, 119] on span "Integración (discapacidad)" at bounding box center [44, 117] width 81 height 10
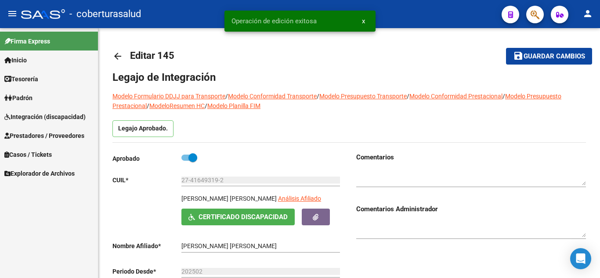
click at [73, 116] on span "Integración (discapacidad)" at bounding box center [44, 117] width 81 height 10
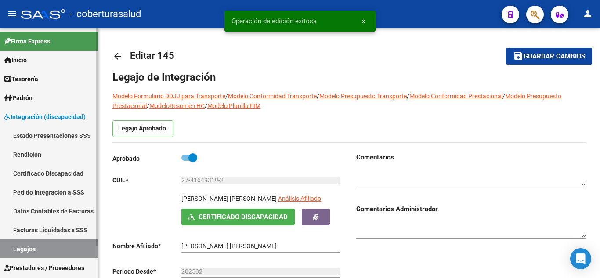
click at [33, 250] on link "Legajos" at bounding box center [49, 249] width 98 height 19
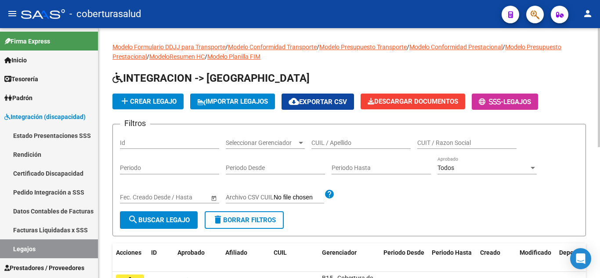
click at [338, 140] on input "CUIL / Apellido" at bounding box center [361, 142] width 99 height 7
paste input "20588842097"
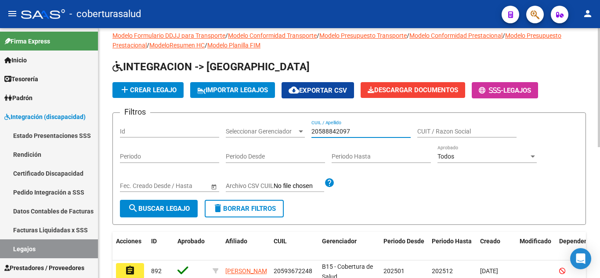
scroll to position [44, 0]
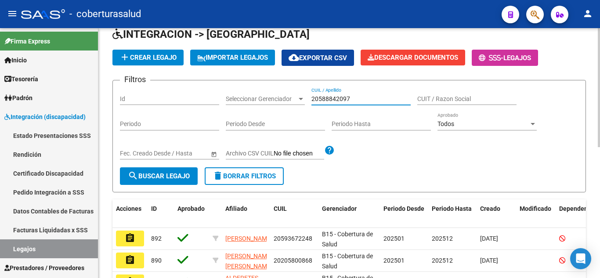
type input "20588842097"
click at [170, 176] on span "search Buscar Legajo" at bounding box center [159, 176] width 62 height 8
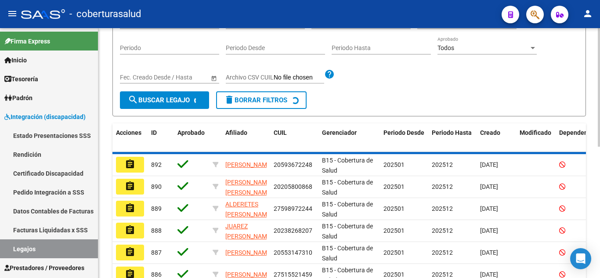
scroll to position [76, 0]
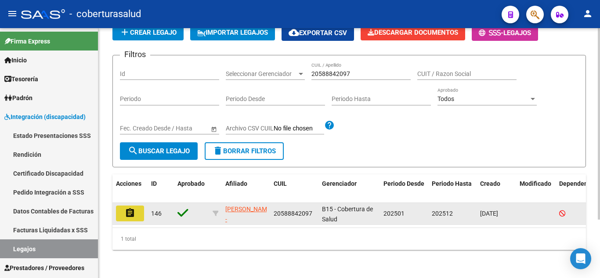
click at [129, 209] on mat-icon "assignment" at bounding box center [130, 213] width 11 height 11
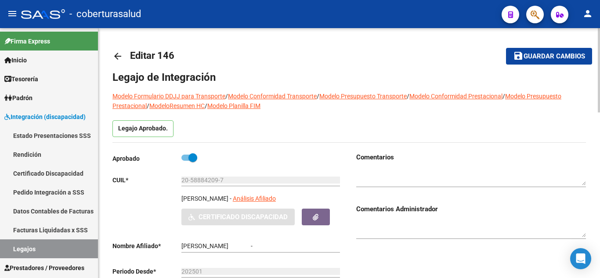
type input "ZANNI BAUTISTA"
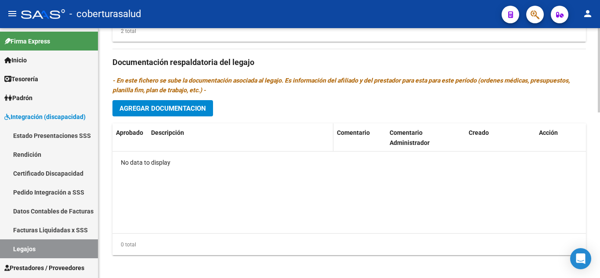
scroll to position [490, 0]
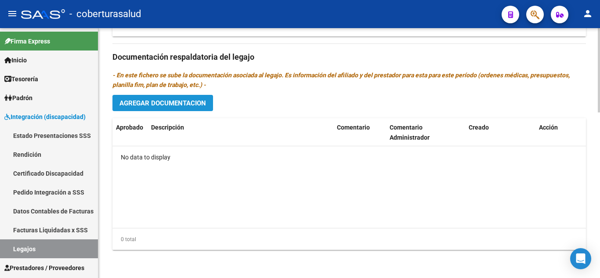
click at [199, 103] on span "Agregar Documentacion" at bounding box center [163, 103] width 87 height 8
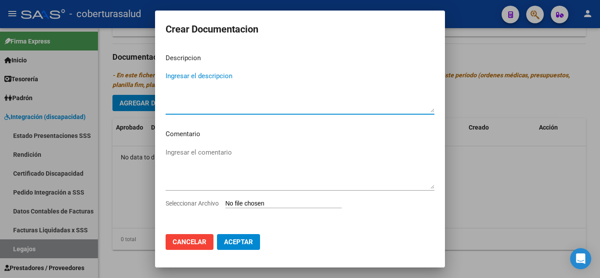
click at [260, 205] on input "Seleccionar Archivo" at bounding box center [284, 204] width 116 height 8
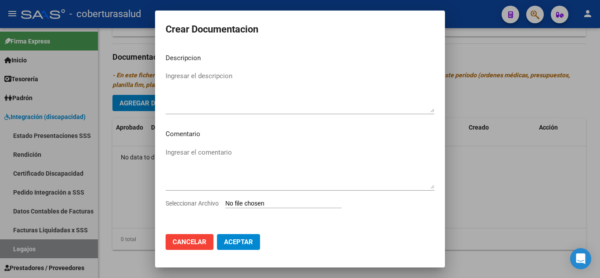
type input "C:\fakepath\1-CUD.pdf"
click at [207, 80] on textarea "Ingresar el descripcion" at bounding box center [300, 91] width 269 height 41
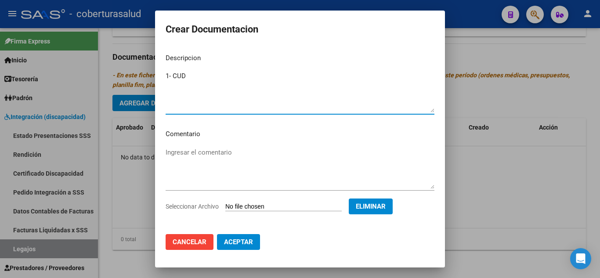
type textarea "1- CUD"
click at [250, 244] on span "Aceptar" at bounding box center [238, 242] width 29 height 8
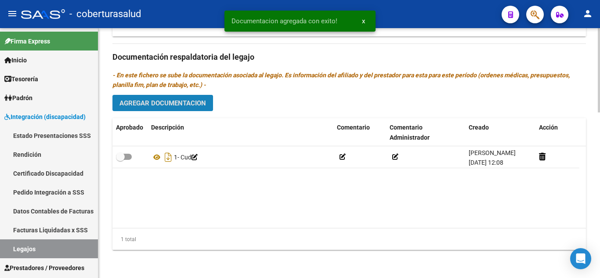
click at [179, 105] on span "Agregar Documentacion" at bounding box center [163, 103] width 87 height 8
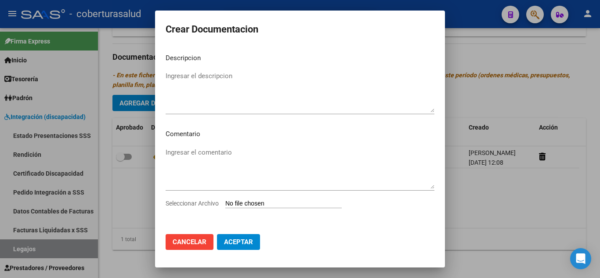
click at [251, 203] on input "Seleccionar Archivo" at bounding box center [284, 204] width 116 height 8
type input "C:\fakepath\2-FORMULARIOS.pdf"
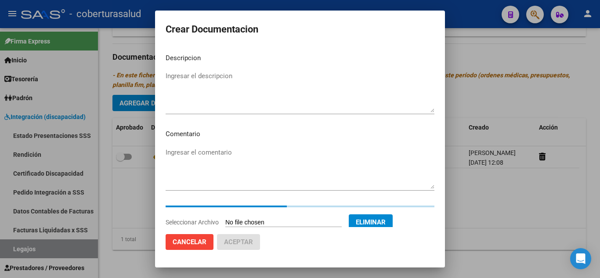
click at [218, 76] on textarea "Ingresar el descripcion" at bounding box center [300, 91] width 269 height 41
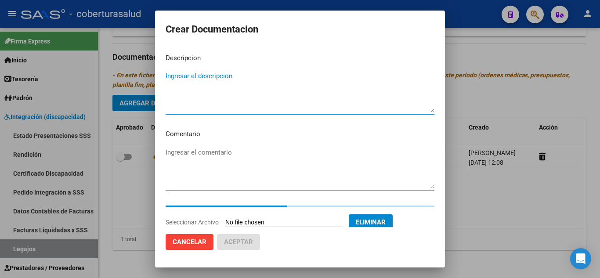
paste textarea "2-FORMULARIOS"
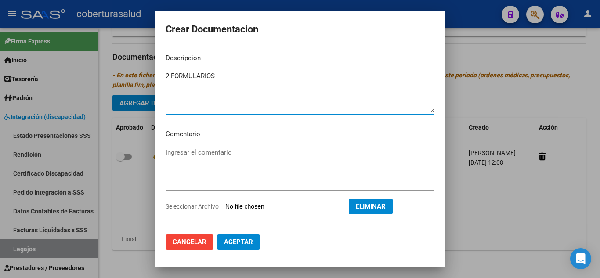
click at [171, 77] on textarea "2-FORMULARIOS" at bounding box center [300, 91] width 269 height 41
type textarea "2- FORMULARIOS"
click at [240, 244] on span "Aceptar" at bounding box center [238, 242] width 29 height 8
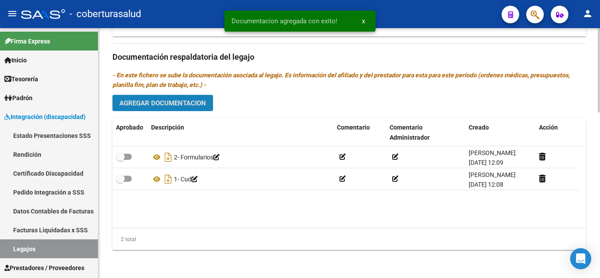
click at [189, 107] on span "Agregar Documentacion" at bounding box center [163, 103] width 87 height 8
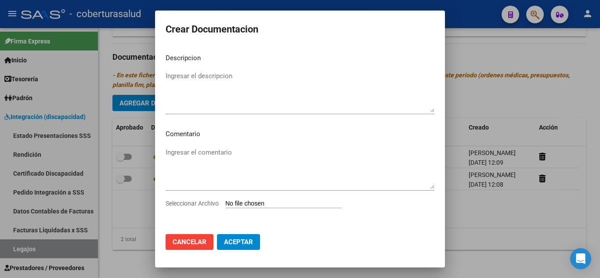
click at [256, 204] on input "Seleccionar Archivo" at bounding box center [284, 204] width 116 height 8
click at [507, 88] on div at bounding box center [300, 139] width 600 height 278
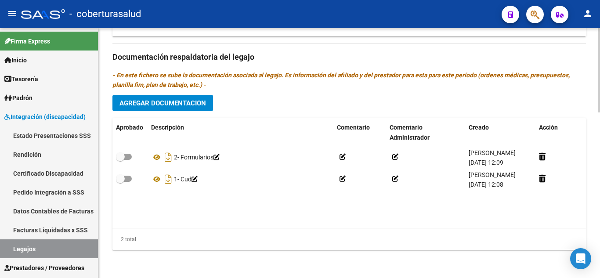
click at [192, 102] on span "Agregar Documentacion" at bounding box center [163, 103] width 87 height 8
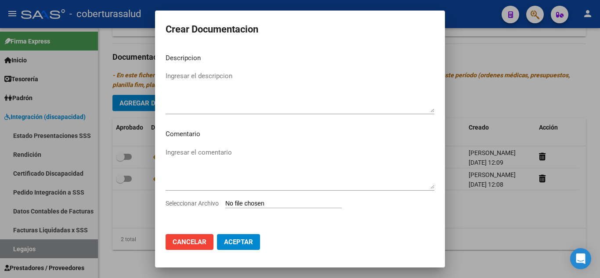
click at [277, 201] on input "Seleccionar Archivo" at bounding box center [284, 204] width 116 height 8
click at [194, 244] on span "Cancelar" at bounding box center [190, 242] width 34 height 8
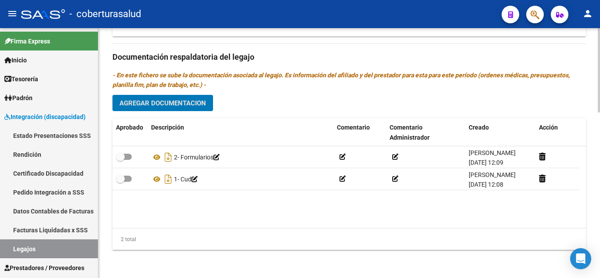
click at [201, 103] on span "Agregar Documentacion" at bounding box center [163, 103] width 87 height 8
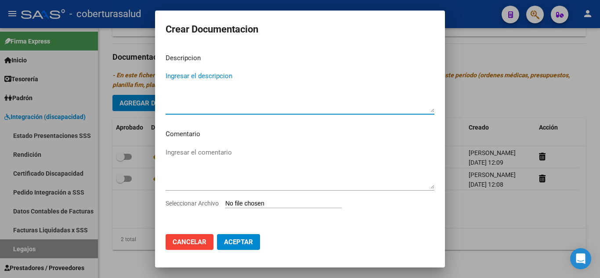
click at [281, 205] on input "Seleccionar Archivo" at bounding box center [284, 204] width 116 height 8
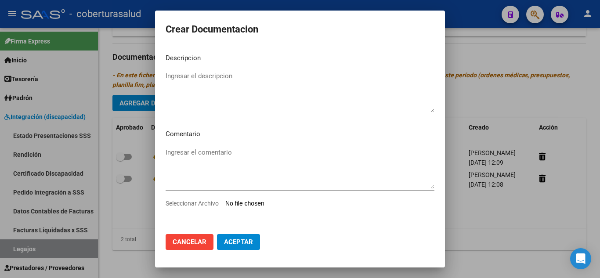
type input "C:\fakepath\3-CENTRO EDUCATIVO TERAPEUTICO JORNADA SIMPLE CON DEPENDENCIA Y ALI…"
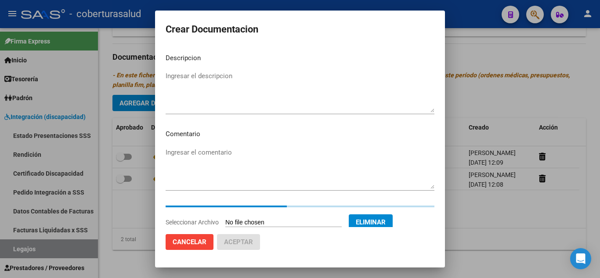
click at [189, 76] on textarea "Ingresar el descripcion" at bounding box center [300, 91] width 269 height 41
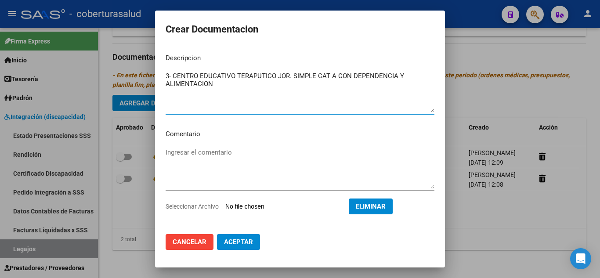
type textarea "3- CENTRO EDUCATIVO TERAPUTICO JOR. SIMPLE CAT A CON DEPENDENCIA Y ALIMENTACION"
click at [228, 240] on span "Aceptar" at bounding box center [238, 242] width 29 height 8
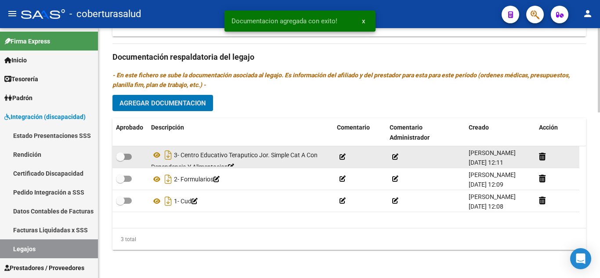
click at [125, 153] on label at bounding box center [124, 157] width 16 height 11
click at [120, 160] on input "checkbox" at bounding box center [120, 160] width 0 height 0
checkbox input "true"
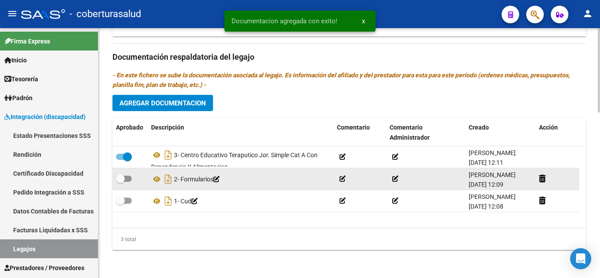
click at [127, 171] on datatable-body-cell at bounding box center [130, 179] width 35 height 22
click at [122, 178] on span at bounding box center [120, 179] width 9 height 9
click at [120, 182] on input "checkbox" at bounding box center [120, 182] width 0 height 0
checkbox input "true"
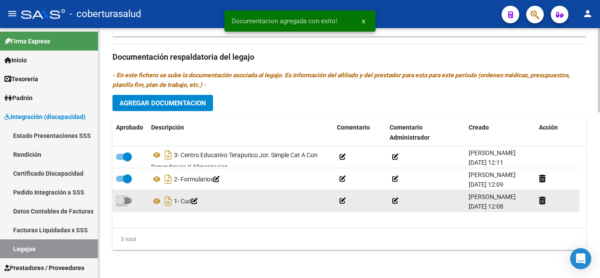
click at [128, 204] on span at bounding box center [124, 201] width 16 height 6
click at [120, 204] on input "checkbox" at bounding box center [120, 204] width 0 height 0
checkbox input "true"
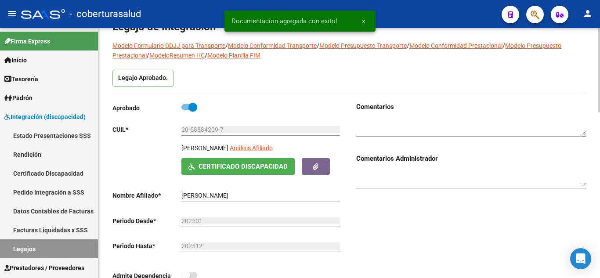
scroll to position [0, 0]
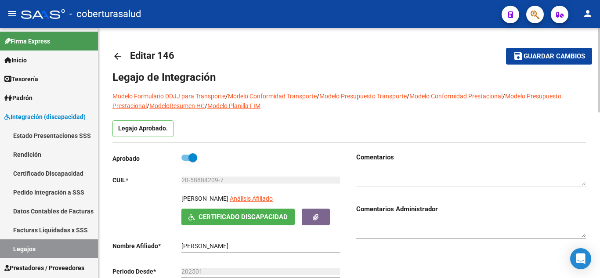
click at [556, 55] on span "Guardar cambios" at bounding box center [555, 57] width 62 height 8
click at [533, 58] on span "Guardar cambios" at bounding box center [555, 57] width 62 height 8
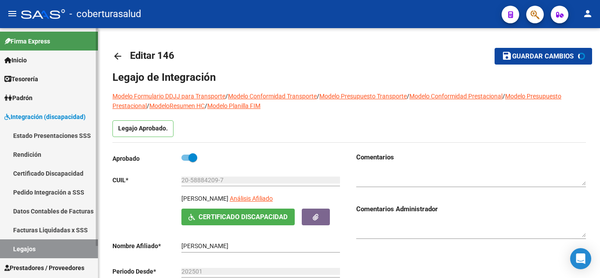
click at [21, 247] on link "Legajos" at bounding box center [49, 249] width 98 height 19
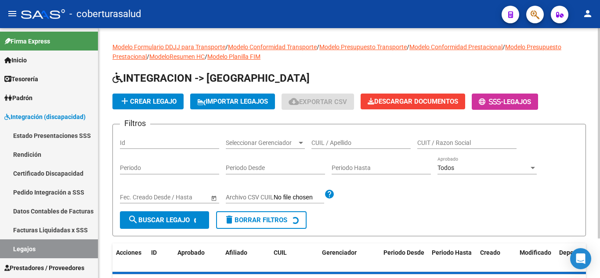
click at [345, 142] on input "CUIL / Apellido" at bounding box center [361, 142] width 99 height 7
paste input "20481993483"
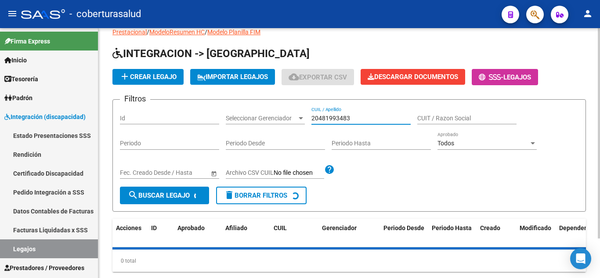
scroll to position [47, 0]
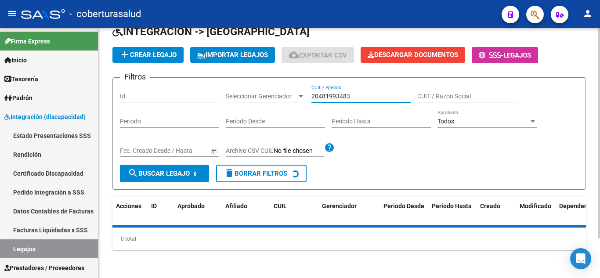
type input "20481993483"
click at [185, 178] on button "search Buscar Legajo" at bounding box center [164, 174] width 89 height 18
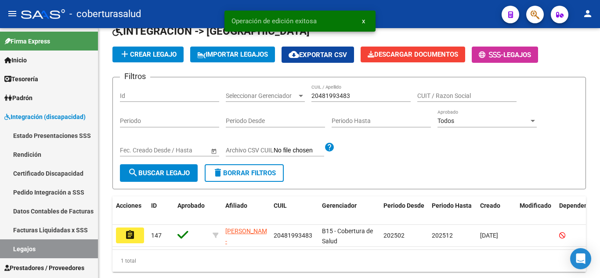
click at [140, 237] on button "assignment" at bounding box center [130, 236] width 28 height 16
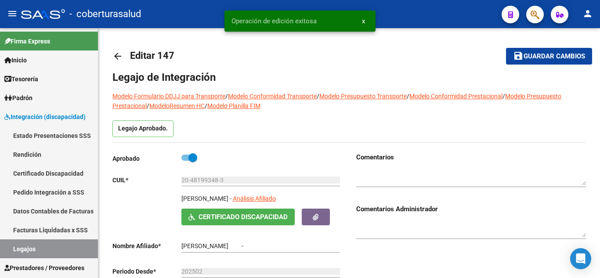
type input "ARREYES MEDINA ALEXIS LIONEL"
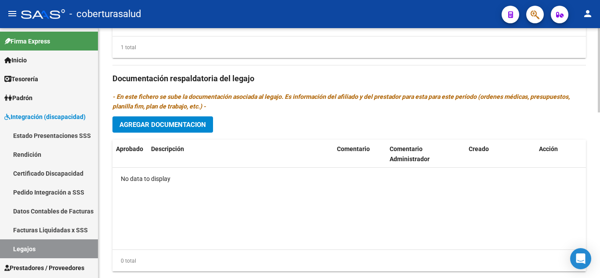
scroll to position [484, 0]
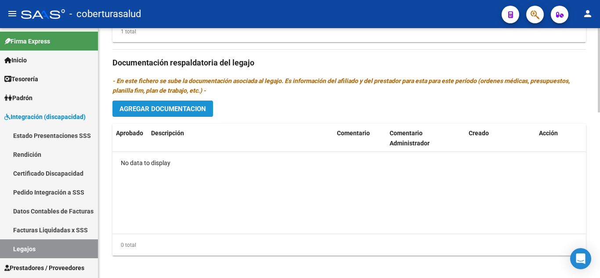
click at [184, 109] on span "Agregar Documentacion" at bounding box center [163, 109] width 87 height 8
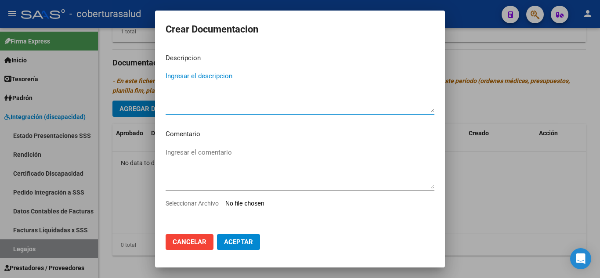
click at [263, 207] on input "Seleccionar Archivo" at bounding box center [284, 204] width 116 height 8
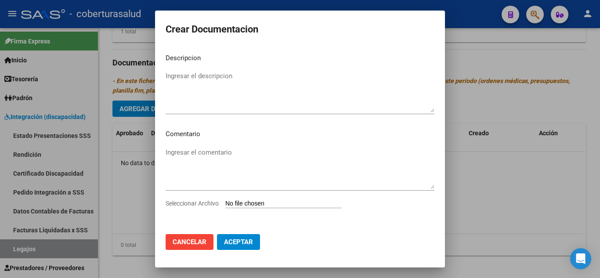
type input "C:\fakepath\1-CUD.pdf"
click at [216, 88] on textarea "Ingresar el descripcion" at bounding box center [300, 91] width 269 height 41
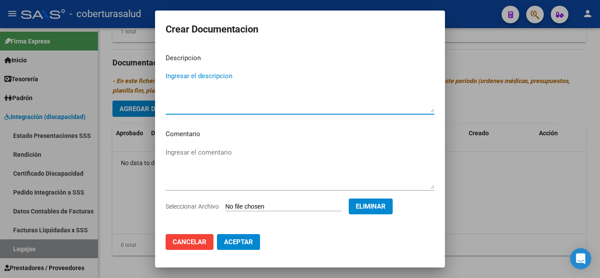
paste textarea "1-CUD"
click at [171, 76] on textarea "1-CUD" at bounding box center [300, 91] width 269 height 41
type textarea "1- CUD"
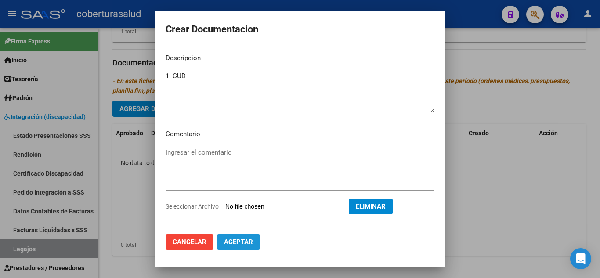
click at [250, 244] on span "Aceptar" at bounding box center [238, 242] width 29 height 8
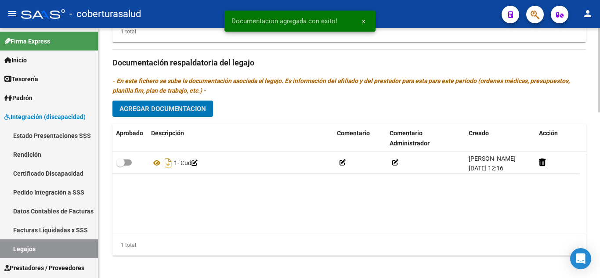
click at [174, 100] on div "Prestadores asociados al legajo Agregar Prestador Aprobado Prestador CUIT Comen…" at bounding box center [350, 62] width 474 height 402
click at [175, 111] on span "Agregar Documentacion" at bounding box center [163, 109] width 87 height 8
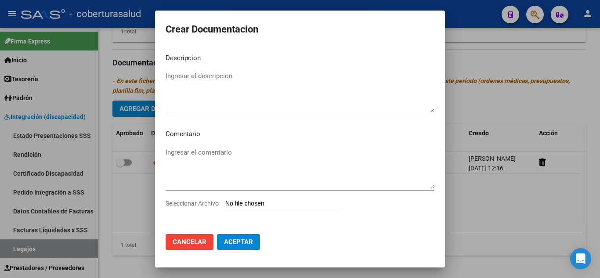
click at [280, 203] on input "Seleccionar Archivo" at bounding box center [284, 204] width 116 height 8
type input "C:\fakepath\2-FORMULARIOS.pdf"
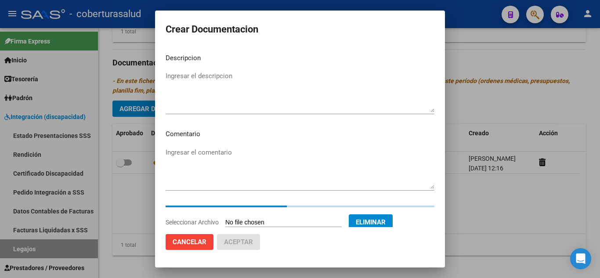
click at [225, 85] on textarea "Ingresar el descripcion" at bounding box center [300, 91] width 269 height 41
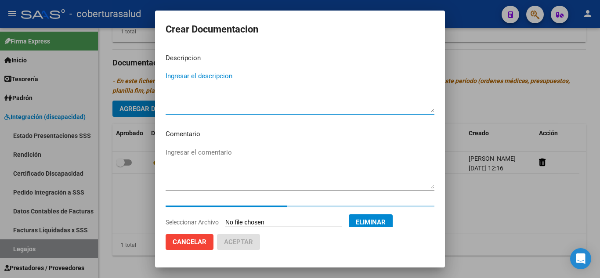
paste textarea "2-FORMULARIOS"
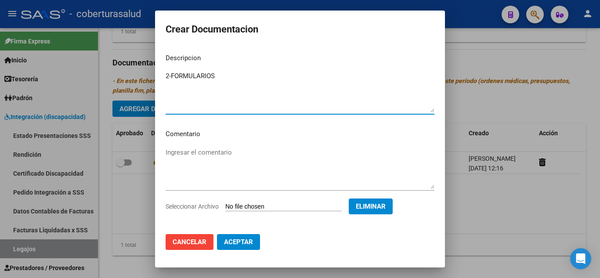
click at [171, 73] on textarea "2-FORMULARIOS" at bounding box center [300, 91] width 269 height 41
type textarea "2- FORMULARIOS"
click at [244, 244] on span "Aceptar" at bounding box center [238, 242] width 29 height 8
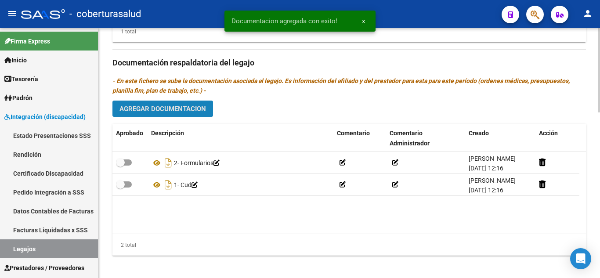
click at [189, 105] on button "Agregar Documentacion" at bounding box center [163, 109] width 101 height 16
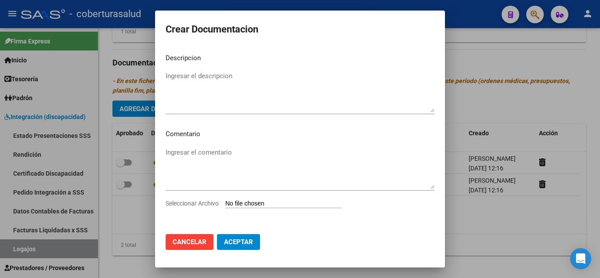
click at [273, 204] on input "Seleccionar Archivo" at bounding box center [284, 204] width 116 height 8
type input "C:\fakepath\3-MODULO INTEGRAL SIMPLE.pdf"
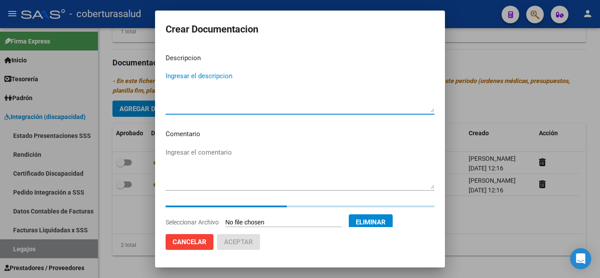
click at [224, 95] on textarea "Ingresar el descripcion" at bounding box center [300, 91] width 269 height 41
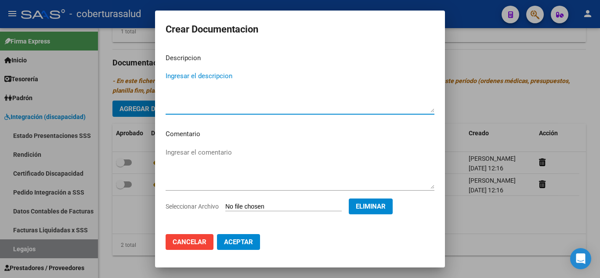
click at [184, 84] on textarea "Ingresar el descripcion" at bounding box center [300, 91] width 269 height 41
paste textarea "3-MODULO INTEGRAL SIMPLE"
click at [174, 74] on textarea "3-MODULO INTEGRAL SIMPLE" at bounding box center [300, 91] width 269 height 41
type textarea "3- MODULO INTEGRAL SIMPLE"
click at [255, 239] on button "Aceptar" at bounding box center [238, 242] width 43 height 16
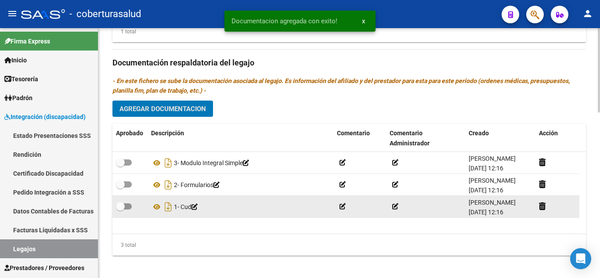
click at [127, 204] on span at bounding box center [124, 207] width 16 height 6
click at [120, 210] on input "checkbox" at bounding box center [120, 210] width 0 height 0
checkbox input "true"
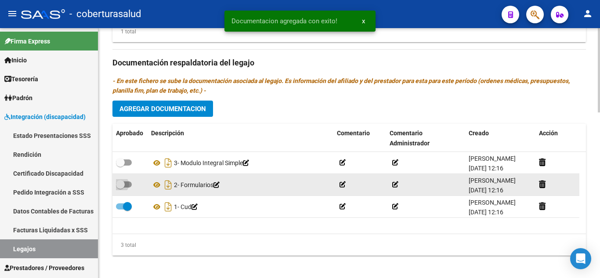
click at [128, 183] on span at bounding box center [124, 185] width 16 height 6
click at [120, 188] on input "checkbox" at bounding box center [120, 188] width 0 height 0
checkbox input "true"
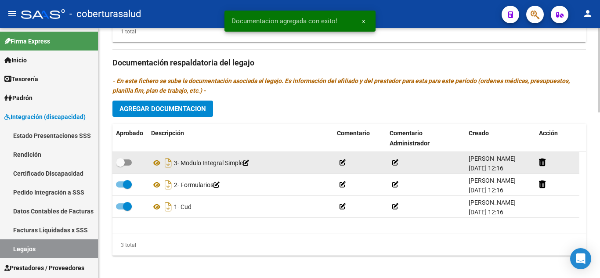
click at [130, 160] on span at bounding box center [124, 163] width 16 height 6
click at [120, 166] on input "checkbox" at bounding box center [120, 166] width 0 height 0
checkbox input "true"
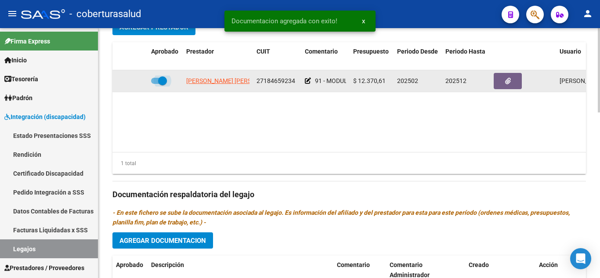
click at [160, 85] on span at bounding box center [162, 80] width 9 height 9
click at [156, 84] on input "checkbox" at bounding box center [155, 84] width 0 height 0
checkbox input "false"
click at [136, 84] on icon at bounding box center [135, 81] width 6 height 6
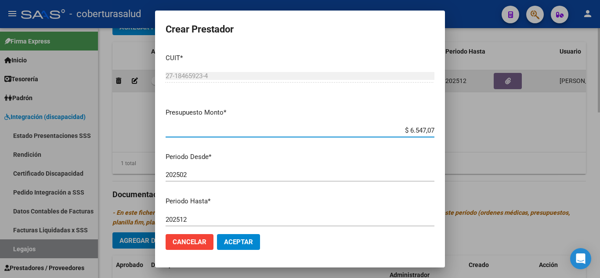
type input "$ 65.470,76"
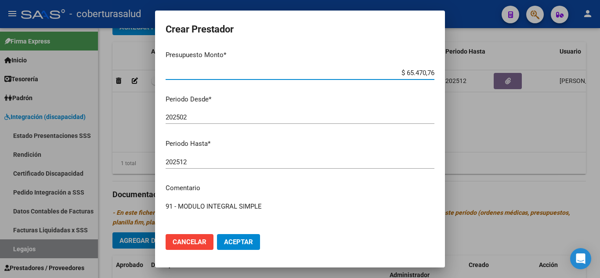
scroll to position [120, 0]
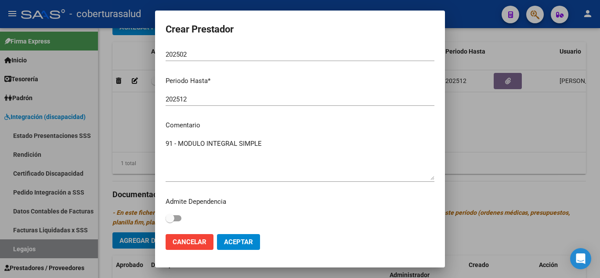
click at [248, 242] on span "Aceptar" at bounding box center [238, 242] width 29 height 8
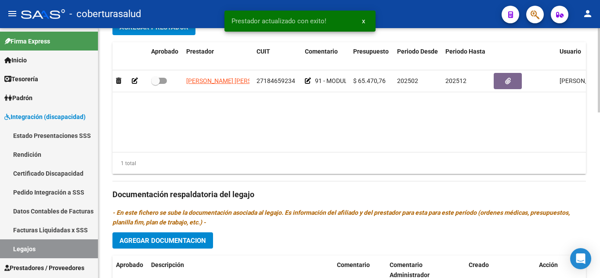
click at [226, 107] on datatable-body "IACONIANNI MARIA SYLVINA 27184659234 91 - MODULO INTEGRAL SIMPLE $ 65.470,76 20…" at bounding box center [350, 111] width 474 height 82
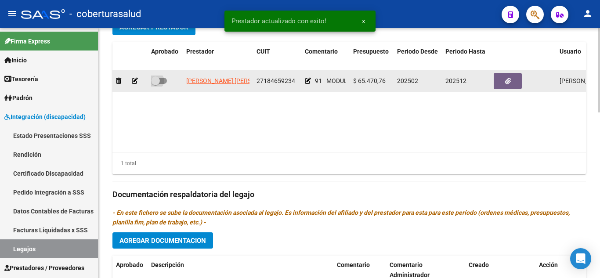
click at [156, 80] on span at bounding box center [155, 80] width 9 height 9
click at [156, 84] on input "checkbox" at bounding box center [155, 84] width 0 height 0
checkbox input "true"
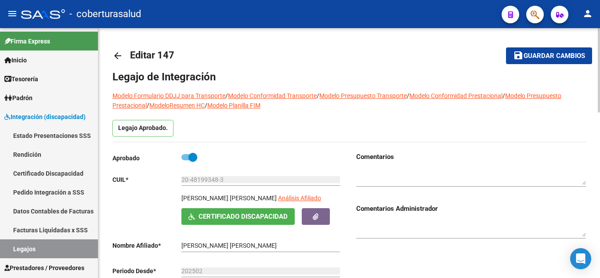
scroll to position [0, 0]
click at [527, 57] on span "Guardar cambios" at bounding box center [555, 57] width 62 height 8
click at [531, 51] on button "save Guardar cambios" at bounding box center [549, 56] width 86 height 16
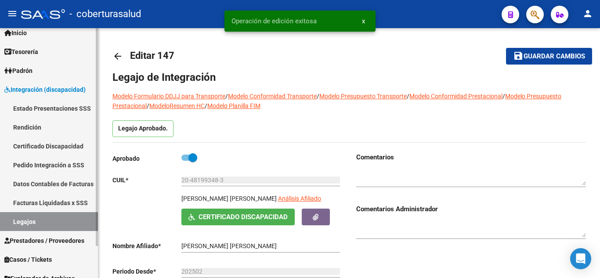
scroll to position [37, 0]
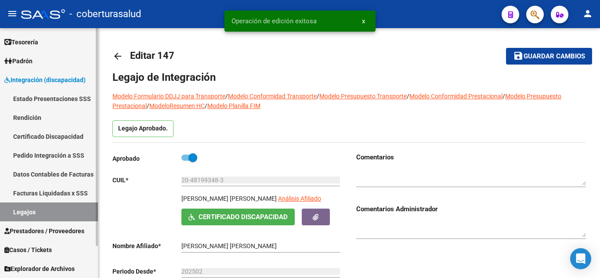
click at [23, 209] on link "Legajos" at bounding box center [49, 212] width 98 height 19
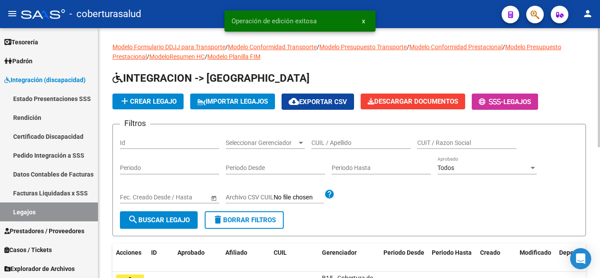
click at [346, 138] on div "CUIL / Apellido" at bounding box center [361, 140] width 99 height 18
paste input "20529708360"
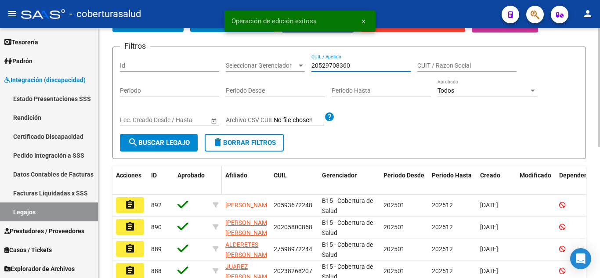
scroll to position [88, 0]
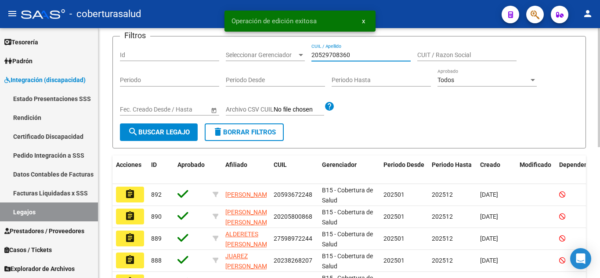
type input "20529708360"
click at [171, 128] on span "search Buscar Legajo" at bounding box center [159, 132] width 62 height 8
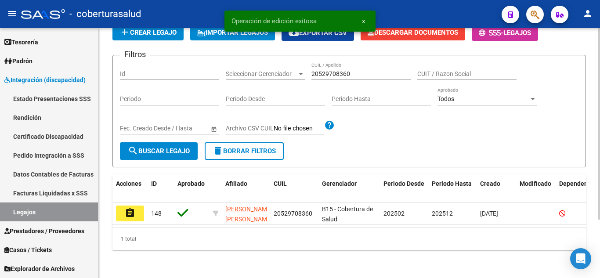
scroll to position [76, 0]
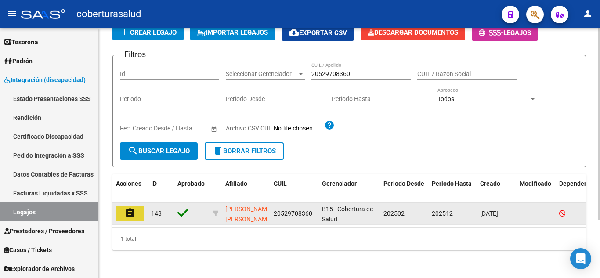
click at [136, 206] on button "assignment" at bounding box center [130, 214] width 28 height 16
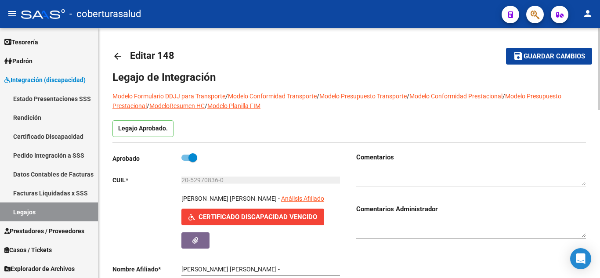
type input "LEDESMA LAZARTE BAUTISTA MARTIN"
click at [219, 267] on input "LEDESMA LAZARTE BAUTISTA MARTIN" at bounding box center [261, 269] width 159 height 7
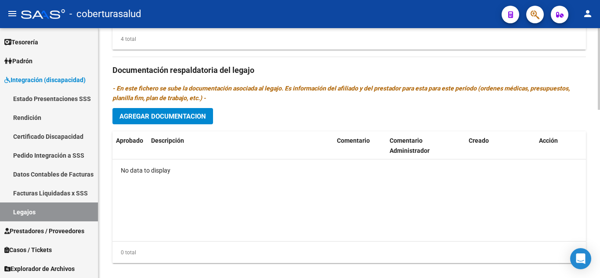
scroll to position [513, 0]
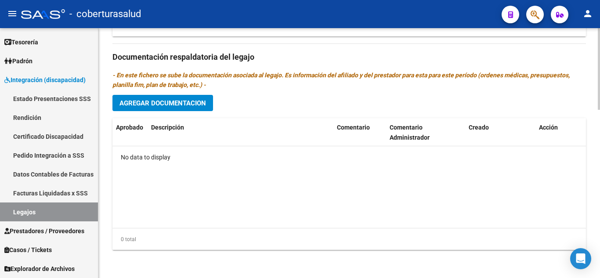
click at [187, 106] on span "Agregar Documentacion" at bounding box center [163, 103] width 87 height 8
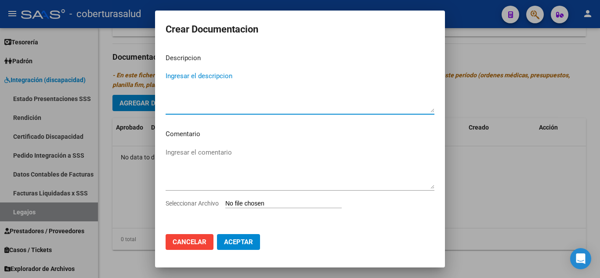
click at [274, 205] on input "Seleccionar Archivo" at bounding box center [284, 204] width 116 height 8
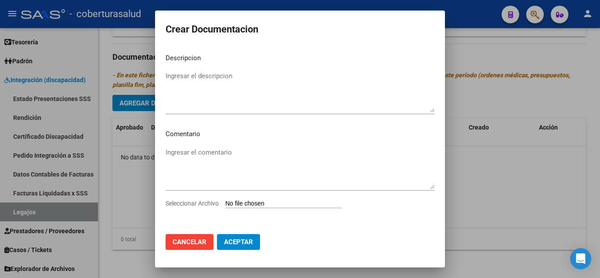
click at [262, 204] on input "Seleccionar Archivo" at bounding box center [284, 204] width 116 height 8
type input "C:\fakepath\1 - CUD.pdf"
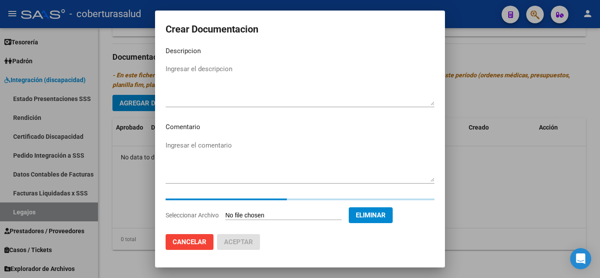
scroll to position [0, 0]
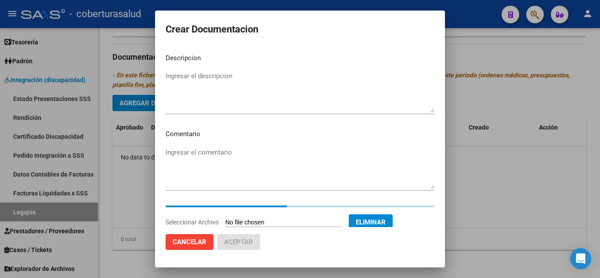
click at [211, 78] on textarea "Ingresar el descripcion" at bounding box center [300, 91] width 269 height 41
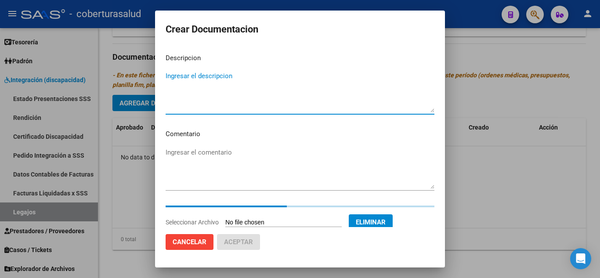
paste textarea "1 - CUD"
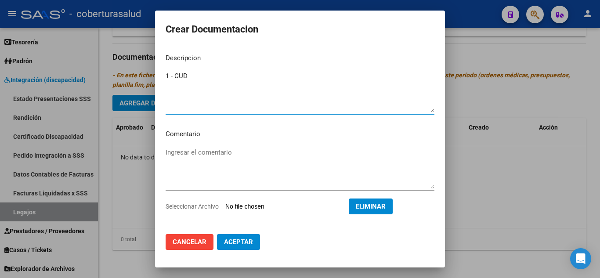
type textarea "1 - CUD"
click at [251, 240] on span "Aceptar" at bounding box center [238, 242] width 29 height 8
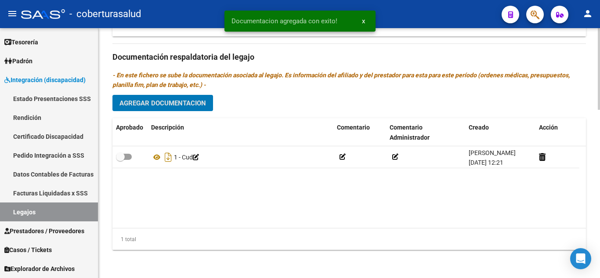
click at [180, 103] on span "Agregar Documentacion" at bounding box center [163, 103] width 87 height 8
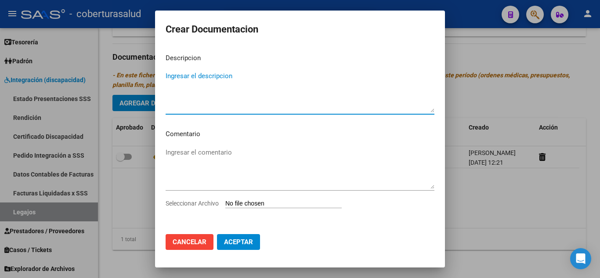
click at [260, 204] on input "Seleccionar Archivo" at bounding box center [284, 204] width 116 height 8
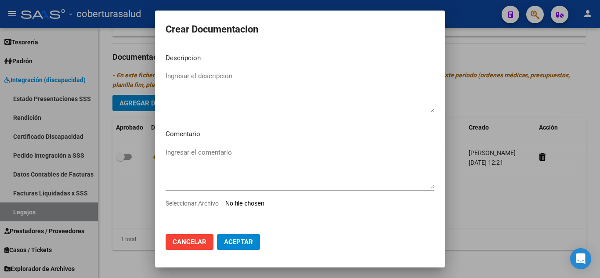
click at [201, 243] on span "Cancelar" at bounding box center [190, 242] width 34 height 8
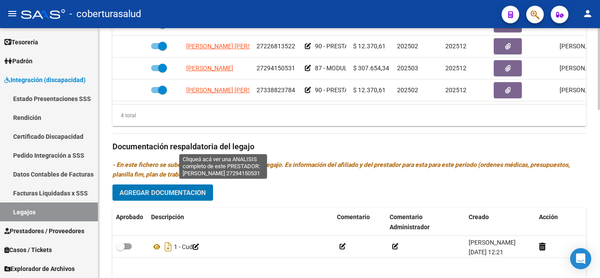
scroll to position [513, 0]
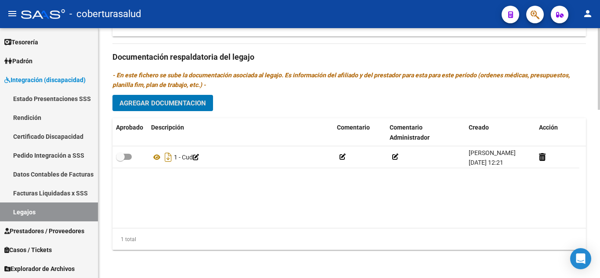
click at [167, 96] on button "Agregar Documentacion" at bounding box center [163, 103] width 101 height 16
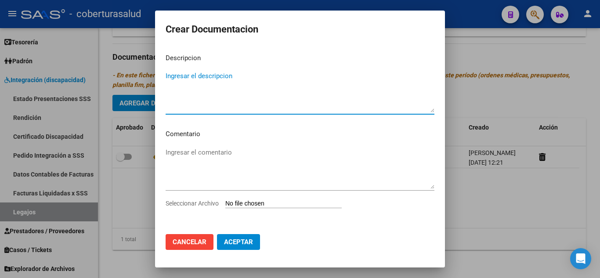
click at [284, 200] on input "Seleccionar Archivo" at bounding box center [284, 204] width 116 height 8
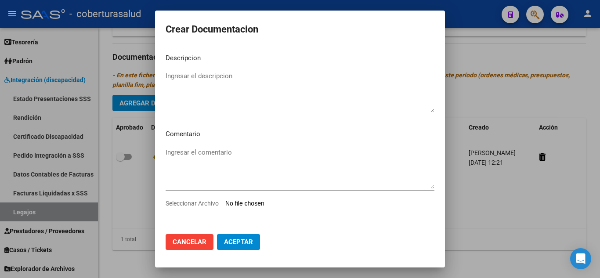
click at [244, 204] on input "Seleccionar Archivo" at bounding box center [284, 204] width 116 height 8
type input "C:\fakepath\2 - FORMULARIOS.pdf"
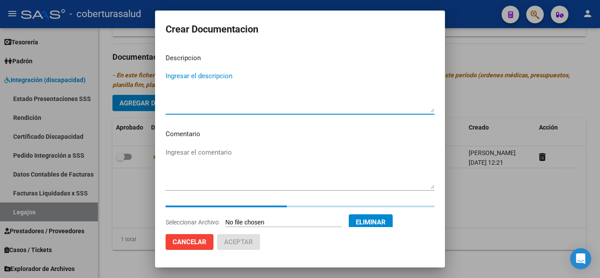
click at [236, 80] on textarea "Ingresar el descripcion" at bounding box center [300, 91] width 269 height 41
paste textarea "2 - FORMULARIOS"
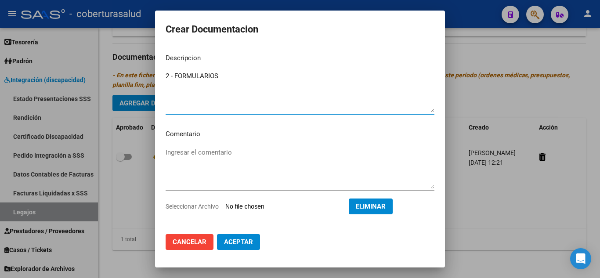
type textarea "2 - FORMULARIOS"
click at [252, 247] on button "Aceptar" at bounding box center [238, 242] width 43 height 16
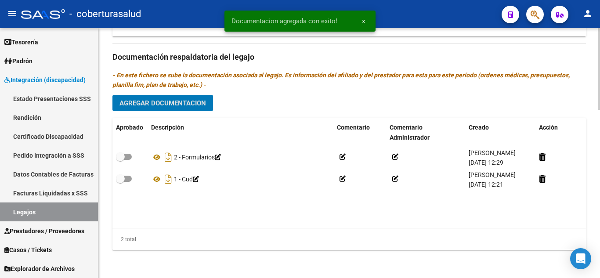
click at [178, 104] on span "Agregar Documentacion" at bounding box center [163, 103] width 87 height 8
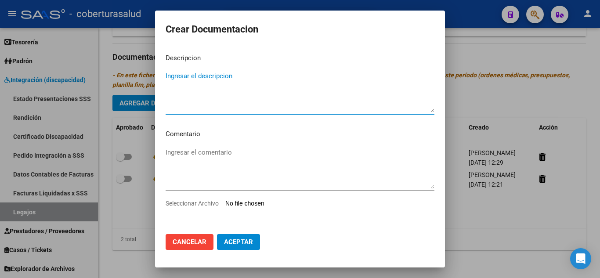
click at [265, 205] on input "Seleccionar Archivo" at bounding box center [284, 204] width 116 height 8
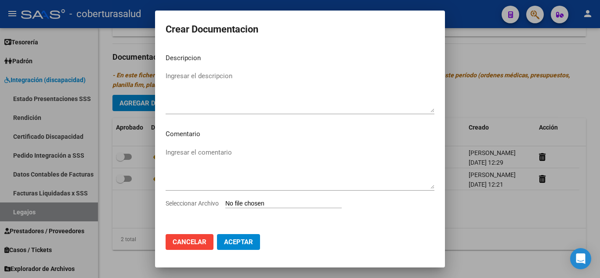
type input "C:\fakepath\3-PRESTACION DE APOYO EN PSICOLOGIA.pdf"
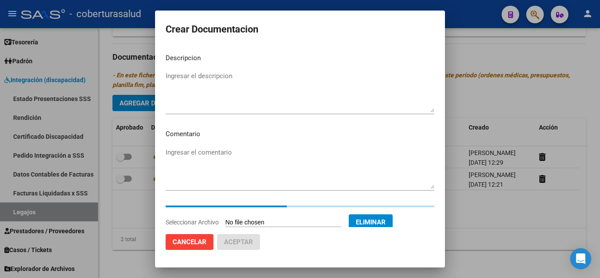
click at [208, 84] on textarea "Ingresar el descripcion" at bounding box center [300, 91] width 269 height 41
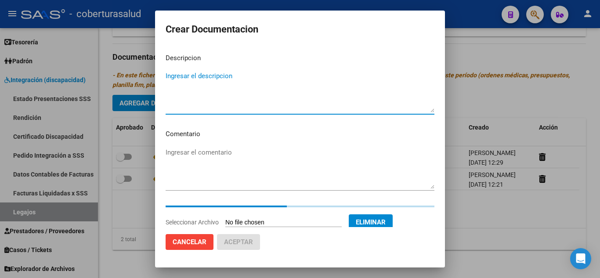
paste textarea "3-PRESTACION DE APOYO EN PSICOLOGIA"
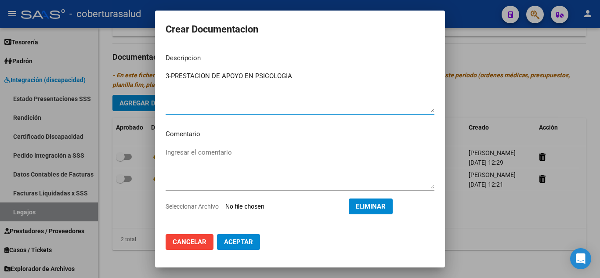
click at [171, 75] on textarea "3-PRESTACION DE APOYO EN PSICOLOGIA" at bounding box center [300, 91] width 269 height 41
type textarea "3- PRESTACION DE APOYO EN PSICOLOGIA"
click at [240, 239] on span "Aceptar" at bounding box center [238, 242] width 29 height 8
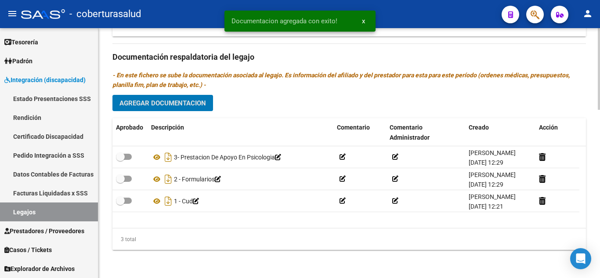
click at [151, 100] on span "Agregar Documentacion" at bounding box center [163, 103] width 87 height 8
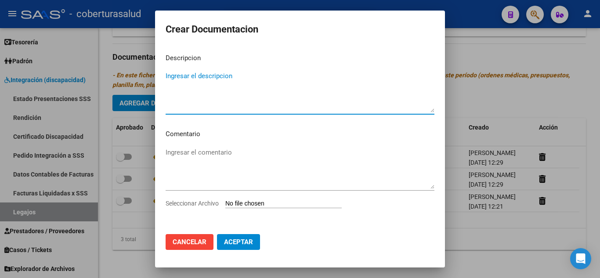
click at [256, 206] on input "Seleccionar Archivo" at bounding box center [284, 204] width 116 height 8
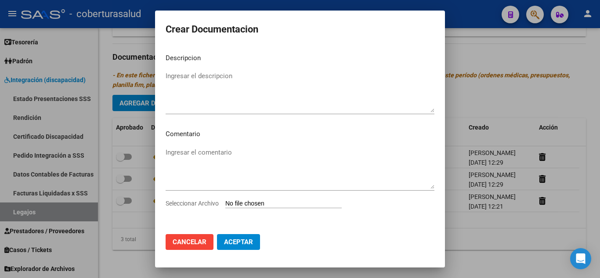
type input "C:\fakepath\4-PRESTACION DE APOYO EN PSICOPEDAGOGIA.pdf"
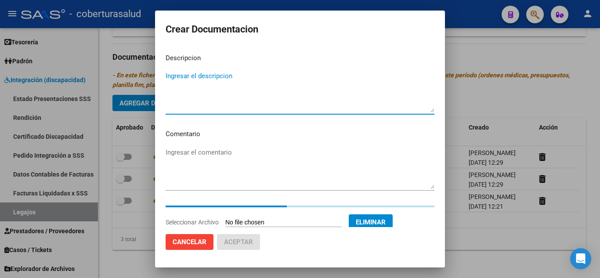
click at [282, 88] on textarea "Ingresar el descripcion" at bounding box center [300, 91] width 269 height 41
paste textarea "4-PRESTACION DE APOYO EN PSICOPEDAGOGIA"
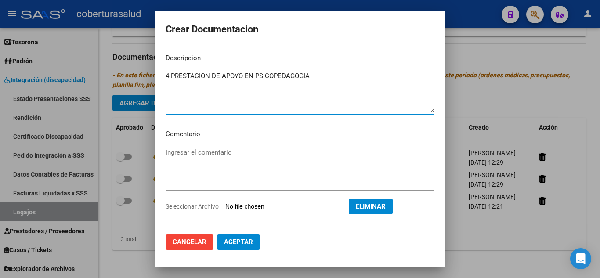
click at [172, 74] on textarea "4-PRESTACION DE APOYO EN PSICOPEDAGOGIA" at bounding box center [300, 91] width 269 height 41
type textarea "4- PRESTACION DE APOYO EN PSICOPEDAGOGIA"
click at [241, 243] on span "Aceptar" at bounding box center [238, 242] width 29 height 8
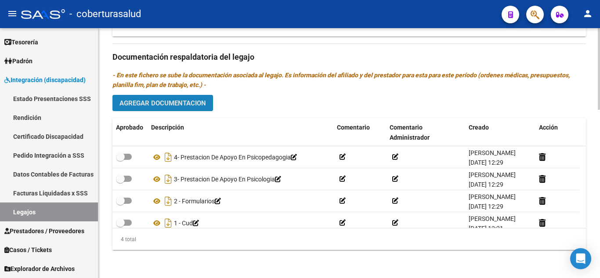
click at [206, 98] on button "Agregar Documentacion" at bounding box center [163, 103] width 101 height 16
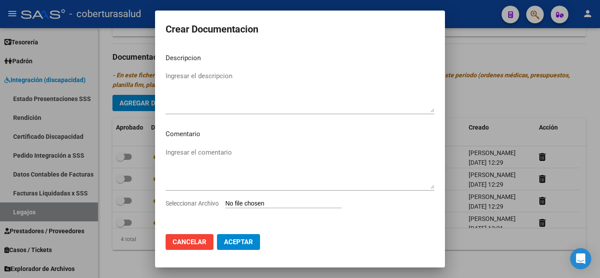
click at [272, 200] on input "Seleccionar Archivo" at bounding box center [284, 204] width 116 height 8
type input "C:\fakepath\5-MODULO MAESTRA DE APOYO.pdf"
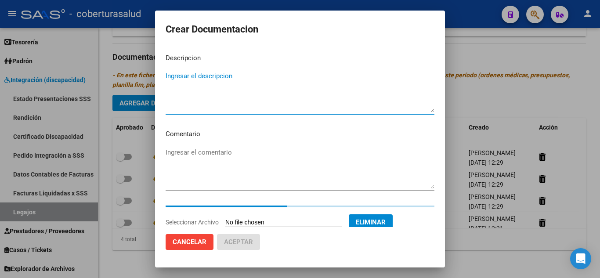
click at [242, 93] on textarea "Ingresar el descripcion" at bounding box center [300, 91] width 269 height 41
paste textarea "5-MODULO MAESTRA DE APOYO"
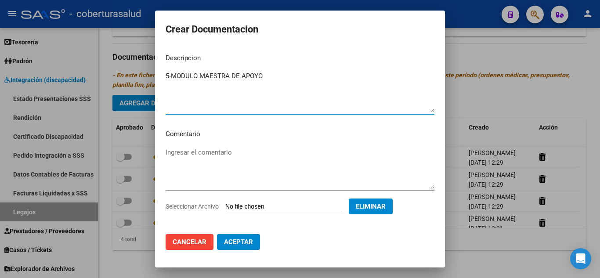
click at [172, 73] on textarea "5-MODULO MAESTRA DE APOYO" at bounding box center [300, 91] width 269 height 41
type textarea "5- MODULO MAESTRA DE APOYO"
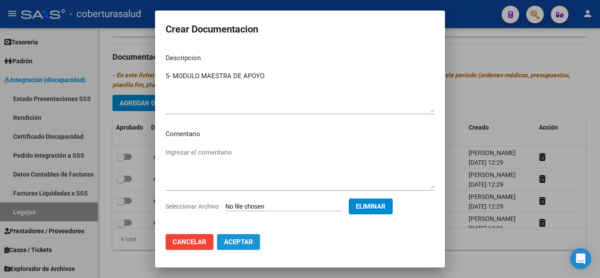
click at [232, 238] on button "Aceptar" at bounding box center [238, 242] width 43 height 16
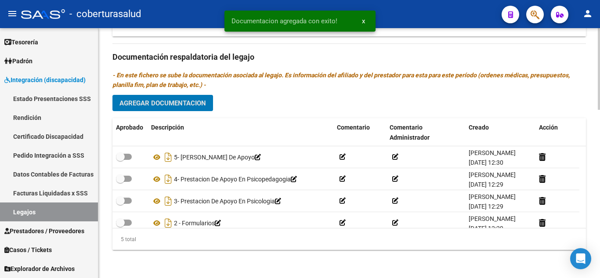
click at [198, 106] on span "Agregar Documentacion" at bounding box center [163, 103] width 87 height 8
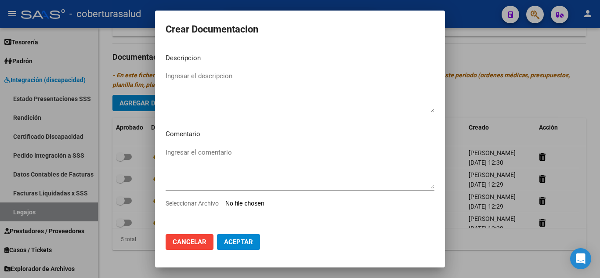
click at [300, 203] on input "Seleccionar Archivo" at bounding box center [284, 204] width 116 height 8
type input "C:\fakepath\6-PRESTACION DE APOYO EN FONOAUDIOLOGIA.pdf"
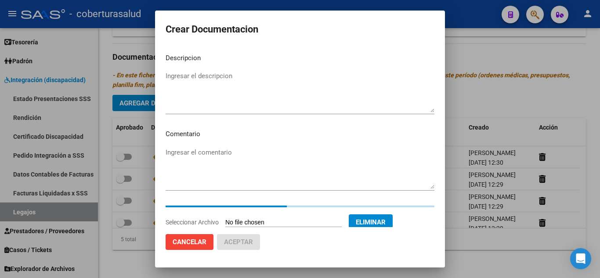
click at [231, 87] on textarea "Ingresar el descripcion" at bounding box center [300, 91] width 269 height 41
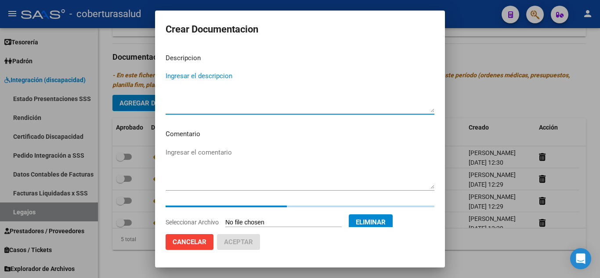
paste textarea "6-PRESTACION DE APOYO EN FONOAUDIOLOGIA"
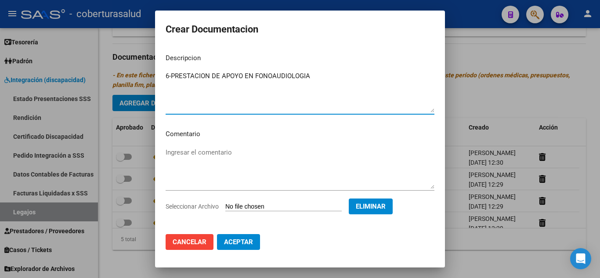
click at [171, 74] on textarea "6-PRESTACION DE APOYO EN FONOAUDIOLOGIA" at bounding box center [300, 91] width 269 height 41
type textarea "6- PRESTACION DE APOYO EN FONOAUDIOLOGIA"
click at [244, 244] on span "Aceptar" at bounding box center [238, 242] width 29 height 8
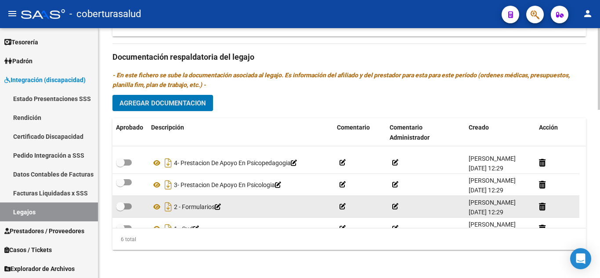
scroll to position [53, 0]
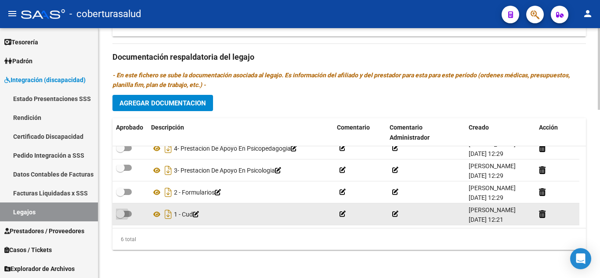
click at [119, 211] on span at bounding box center [120, 214] width 9 height 9
click at [120, 217] on input "checkbox" at bounding box center [120, 217] width 0 height 0
checkbox input "true"
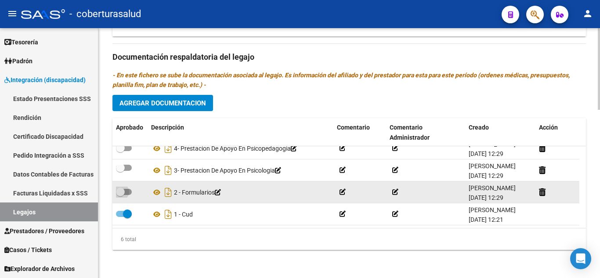
click at [124, 190] on span at bounding box center [120, 192] width 9 height 9
click at [120, 195] on input "checkbox" at bounding box center [120, 195] width 0 height 0
checkbox input "true"
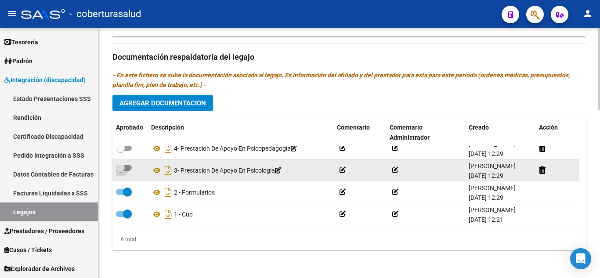
click at [125, 165] on span at bounding box center [124, 168] width 16 height 6
click at [120, 171] on input "checkbox" at bounding box center [120, 171] width 0 height 0
checkbox input "true"
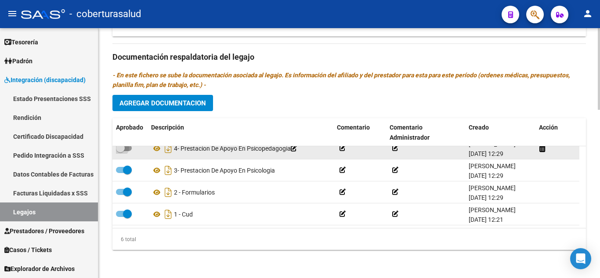
click at [124, 149] on span at bounding box center [120, 148] width 9 height 9
click at [120, 151] on input "checkbox" at bounding box center [120, 151] width 0 height 0
checkbox input "true"
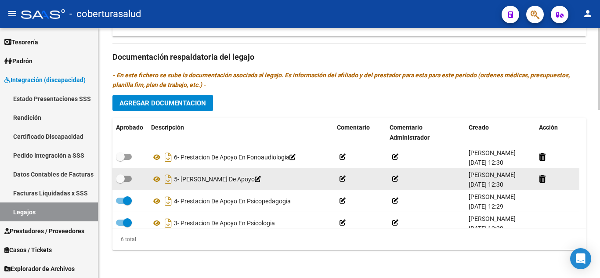
click at [126, 178] on span at bounding box center [124, 179] width 16 height 6
click at [120, 182] on input "checkbox" at bounding box center [120, 182] width 0 height 0
checkbox input "true"
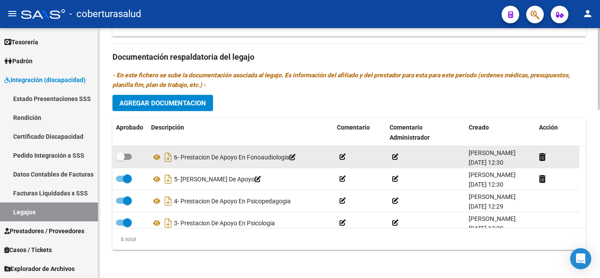
click at [128, 158] on span at bounding box center [124, 157] width 16 height 6
click at [120, 160] on input "checkbox" at bounding box center [120, 160] width 0 height 0
checkbox input "true"
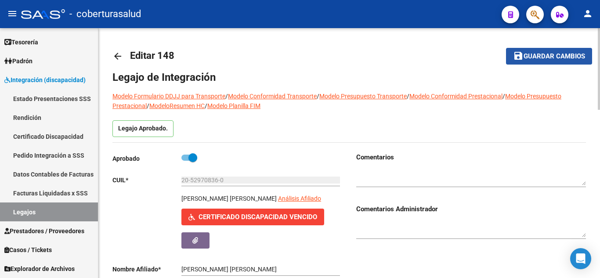
click at [538, 54] on span "Guardar cambios" at bounding box center [555, 57] width 62 height 8
